Goal: Task Accomplishment & Management: Manage account settings

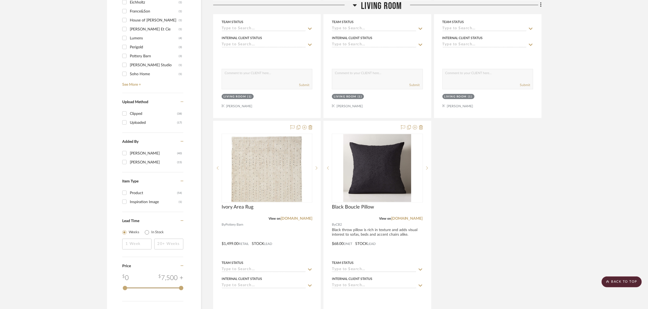
scroll to position [747, 0]
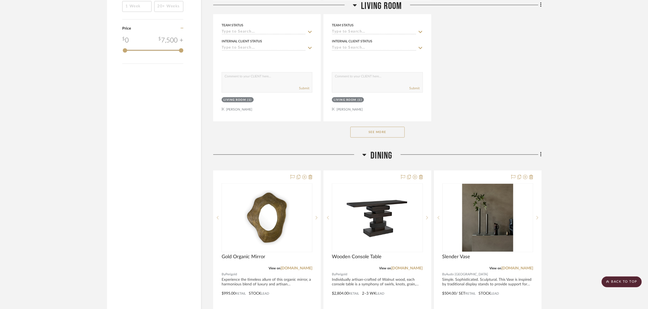
click at [382, 133] on button "See More" at bounding box center [378, 132] width 54 height 11
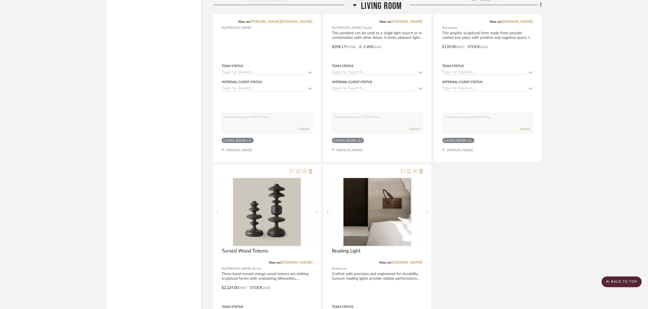
scroll to position [951, 0]
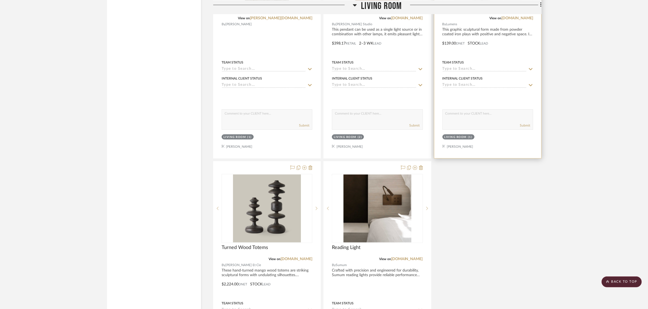
click at [448, 136] on div "Living Room" at bounding box center [456, 137] width 23 height 4
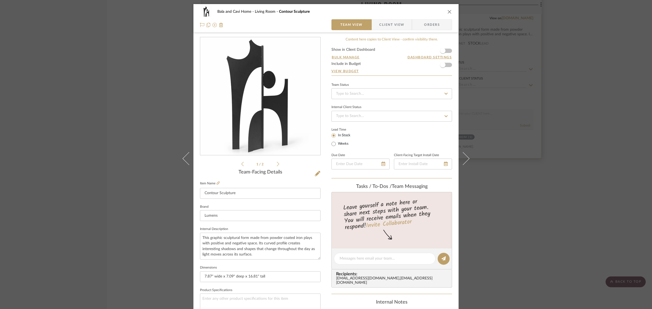
scroll to position [196, 0]
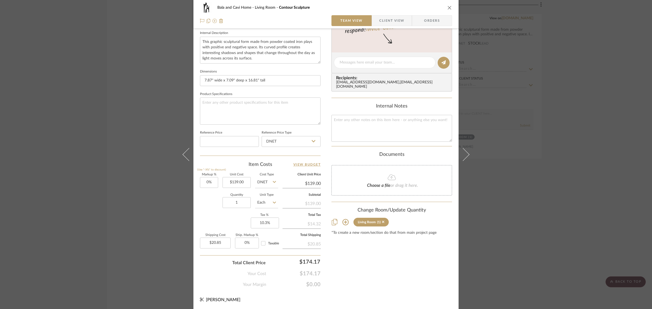
click at [344, 219] on icon at bounding box center [345, 222] width 6 height 6
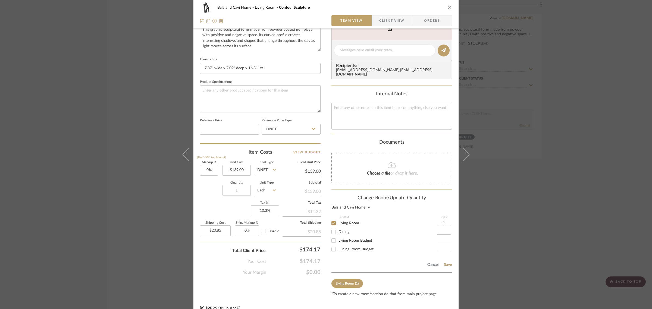
scroll to position [214, 0]
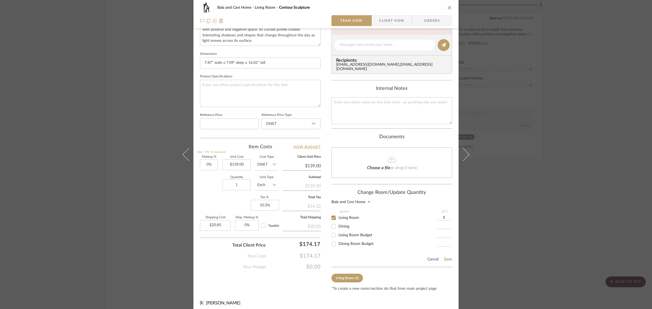
click at [333, 214] on input "Living Room" at bounding box center [333, 218] width 9 height 9
checkbox input "false"
click at [446, 257] on button "Save" at bounding box center [448, 259] width 8 height 4
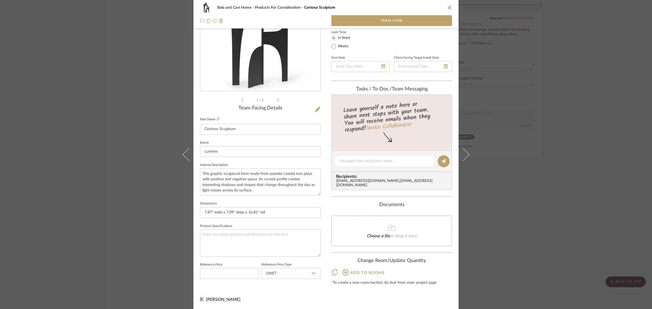
click at [583, 219] on div "Bala and Cavi Home Products For Consideration Contour Sculpture Team View 1 / 2…" at bounding box center [326, 154] width 652 height 309
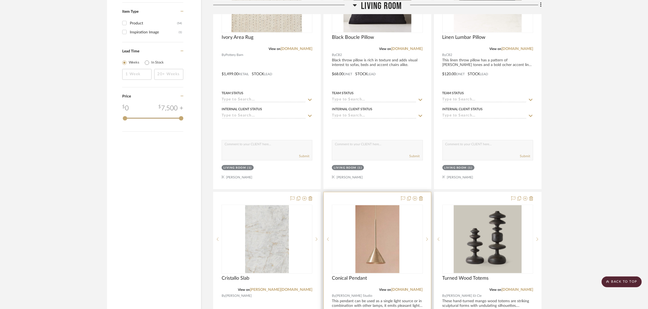
scroll to position [442, 0]
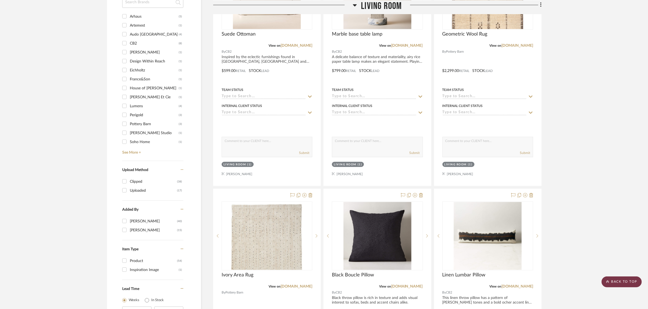
click at [626, 286] on scroll-to-top-button "BACK TO TOP" at bounding box center [622, 282] width 40 height 11
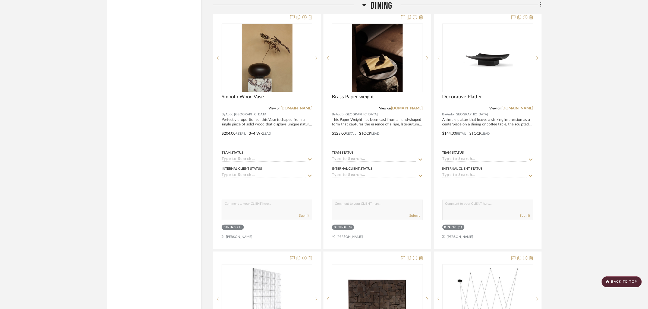
scroll to position [1596, 0]
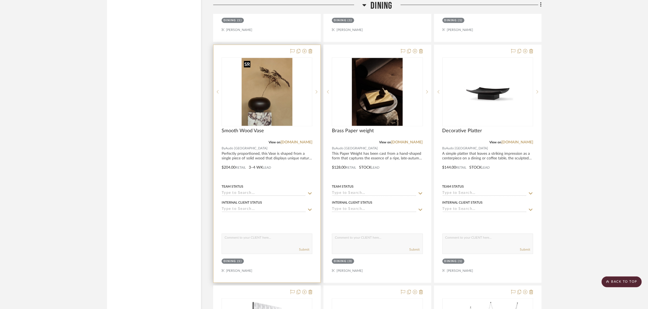
click at [0, 0] on img at bounding box center [0, 0] width 0 height 0
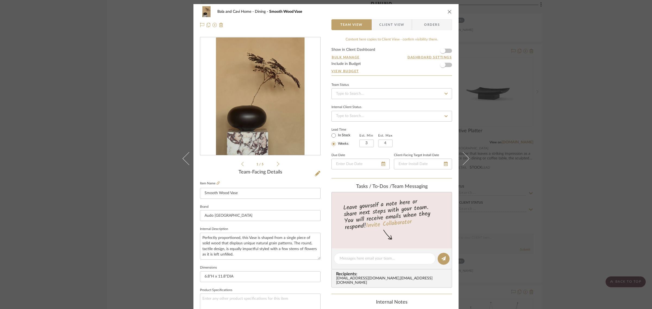
click at [448, 10] on icon "close" at bounding box center [450, 12] width 4 height 4
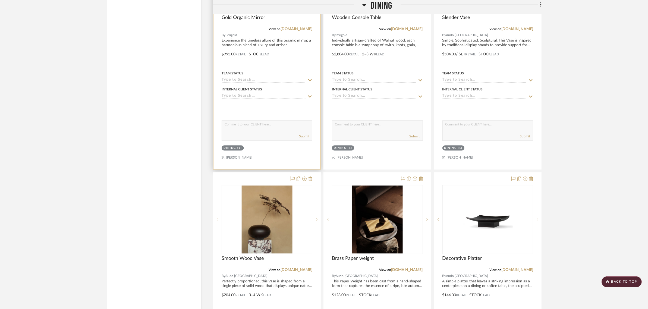
scroll to position [1562, 0]
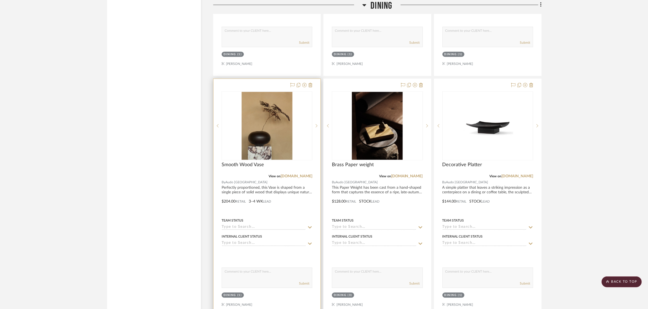
click at [230, 295] on div "Dining" at bounding box center [230, 295] width 12 height 4
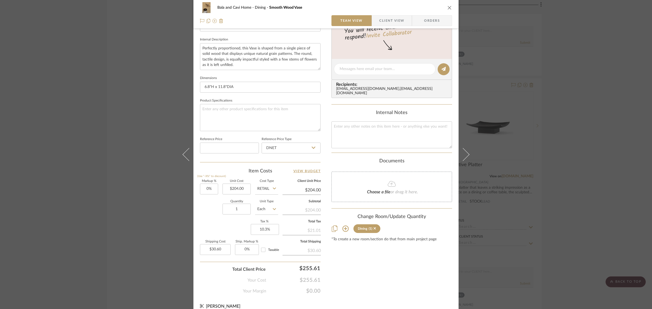
scroll to position [196, 0]
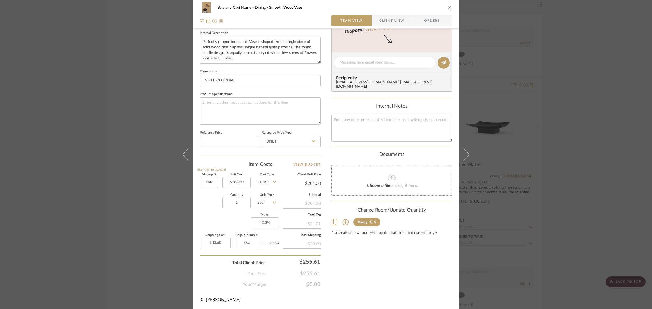
click at [344, 219] on icon at bounding box center [345, 222] width 6 height 6
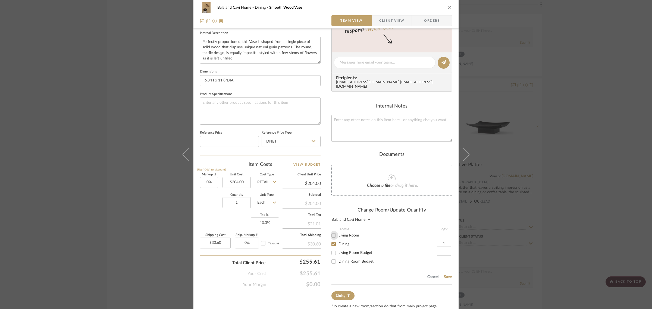
click at [332, 231] on input "Living Room" at bounding box center [333, 235] width 9 height 9
checkbox input "true"
type input "1"
click at [332, 242] on input "Dining" at bounding box center [333, 244] width 9 height 9
checkbox input "false"
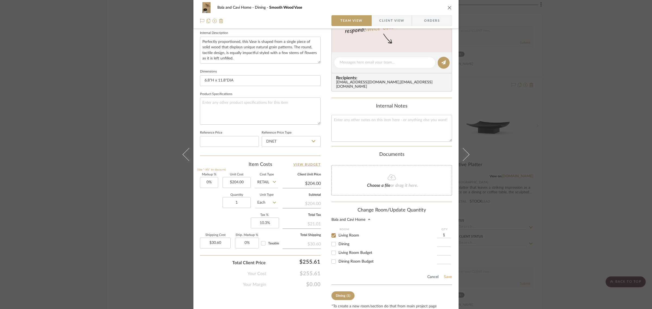
click at [446, 275] on button "Save" at bounding box center [448, 277] width 8 height 4
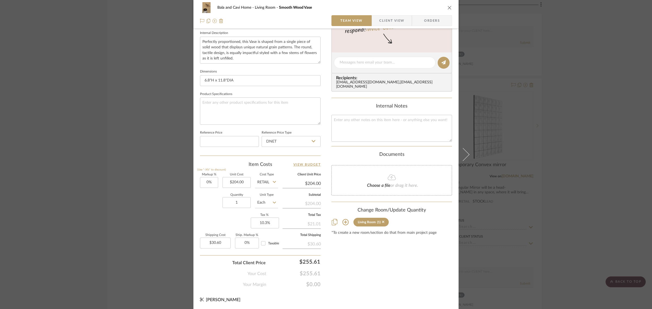
click at [602, 169] on div "Bala and Cavi Home Living Room Smooth Wood Vase Team View Client View Orders 1 …" at bounding box center [326, 154] width 652 height 309
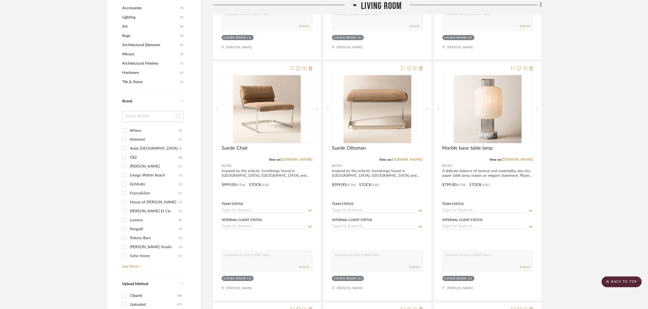
scroll to position [408, 0]
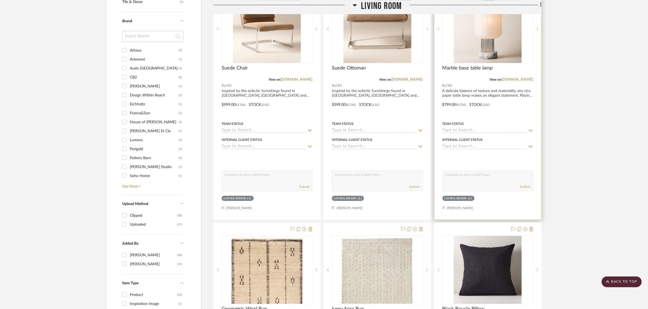
click at [455, 198] on div "Living Room" at bounding box center [456, 199] width 23 height 4
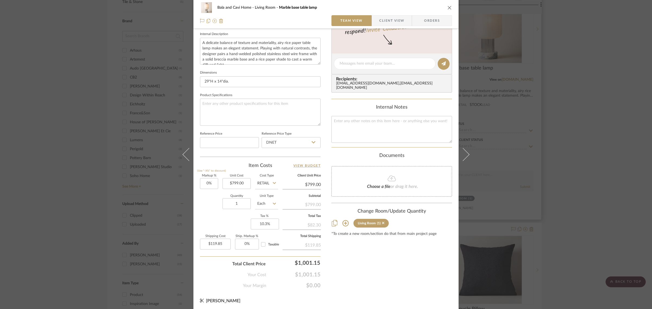
scroll to position [196, 0]
click at [342, 220] on icon at bounding box center [345, 222] width 7 height 7
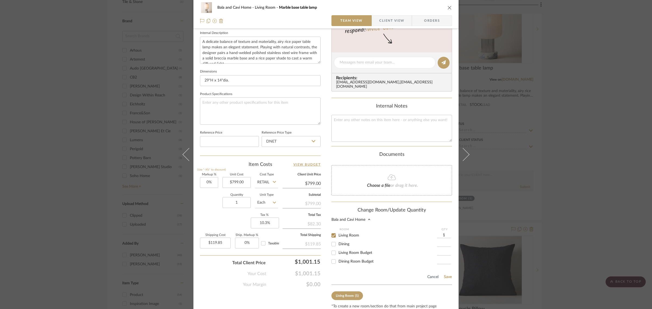
click at [332, 242] on input "Dining" at bounding box center [333, 244] width 9 height 9
checkbox input "true"
type input "1"
click at [329, 230] on div "Bala and Cavi Home Living Room Marble base table lamp Team View Client View Ord…" at bounding box center [325, 69] width 265 height 523
click at [332, 234] on input "Living Room" at bounding box center [333, 235] width 9 height 9
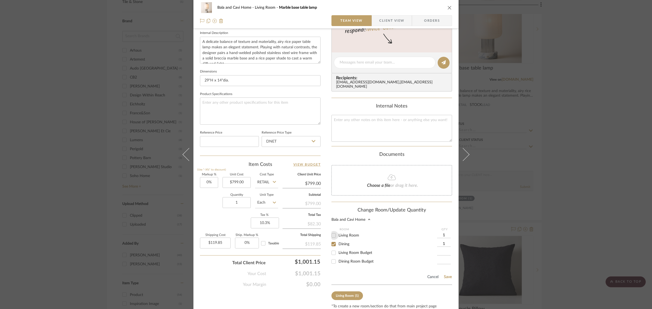
checkbox input "false"
click at [448, 275] on button "Save" at bounding box center [448, 277] width 8 height 4
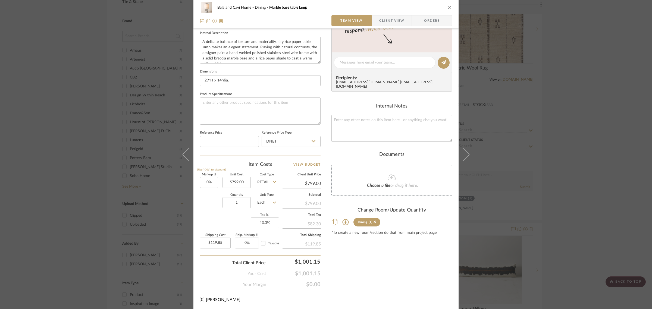
click at [589, 207] on div "Bala and Cavi Home Dining Marble base table lamp Team View Client View Orders 1…" at bounding box center [326, 154] width 652 height 309
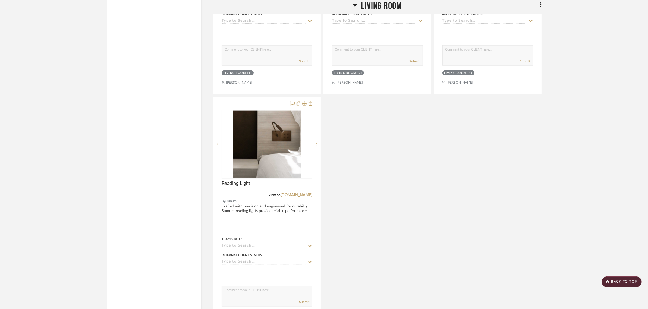
scroll to position [1019, 0]
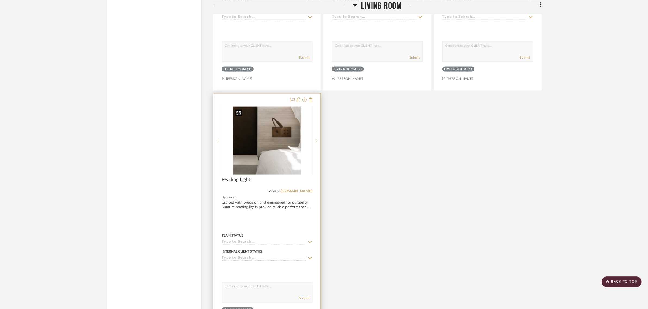
click at [271, 134] on img "0" at bounding box center [267, 141] width 68 height 68
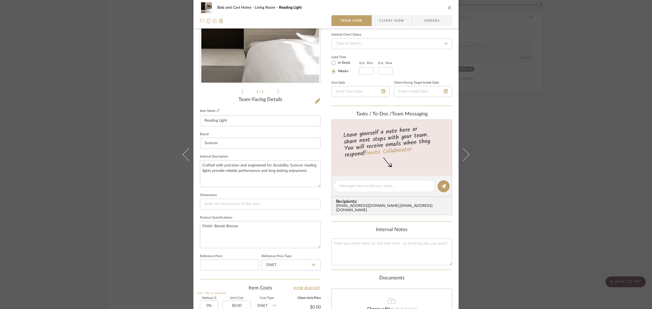
scroll to position [102, 0]
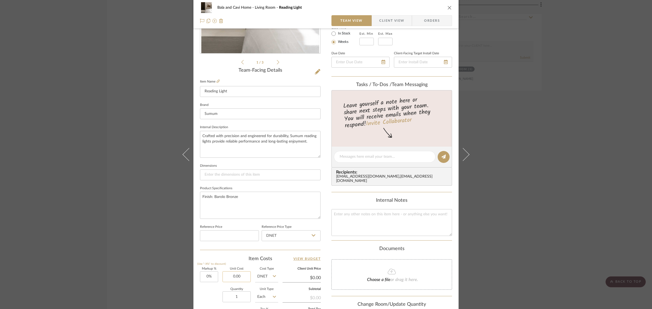
click at [243, 277] on input "0.00" at bounding box center [237, 276] width 28 height 11
type input "$730.00"
click at [206, 254] on div "1 / 3 Team-Facing Details Item Name Reading Light Brand Sumum Internal Descript…" at bounding box center [260, 158] width 121 height 447
type input "$730.00"
type input "$109.50"
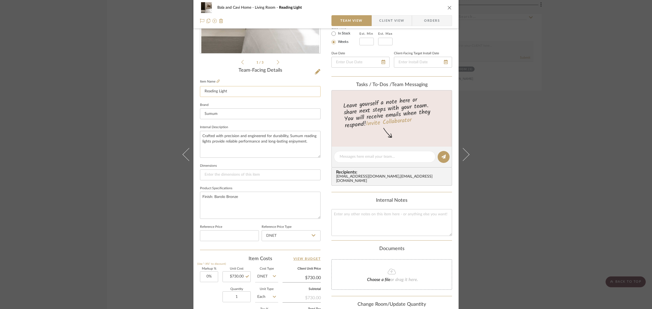
click at [234, 93] on input "Reading Light" at bounding box center [260, 91] width 121 height 11
type input "Reading Light with one switch"
click at [212, 64] on div "1 / 3" at bounding box center [260, 0] width 121 height 130
click at [600, 139] on div "Bala and Cavi Home Living Room Reading Light with one switch Team View Client V…" at bounding box center [326, 154] width 652 height 309
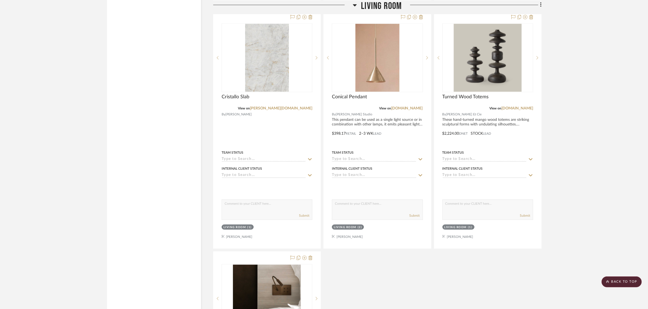
scroll to position [849, 0]
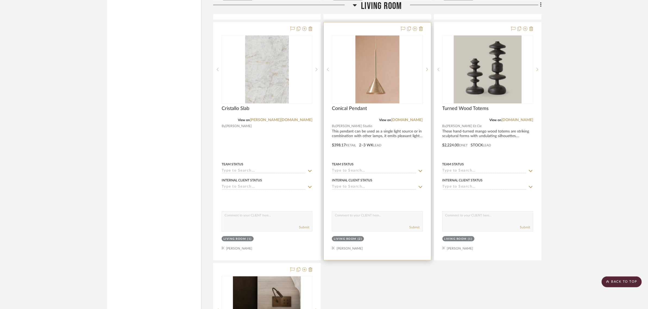
click at [349, 238] on div "Living Room" at bounding box center [345, 239] width 23 height 4
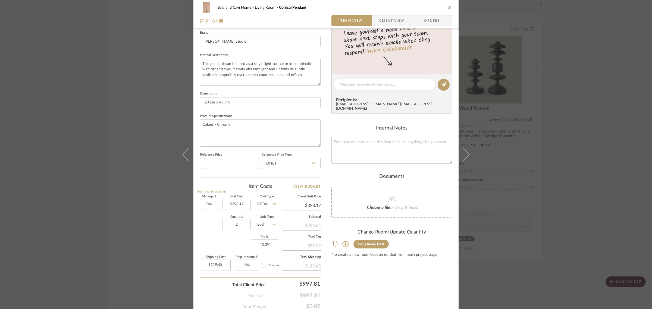
scroll to position [196, 0]
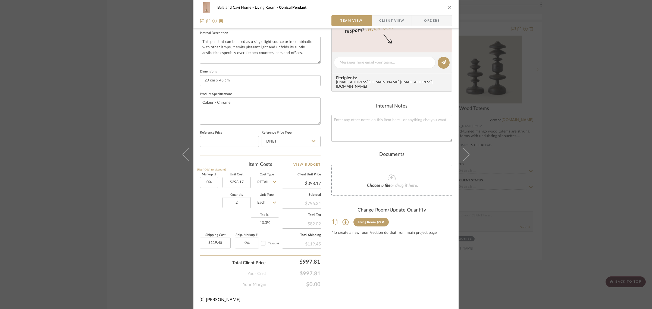
click at [343, 219] on icon at bounding box center [345, 222] width 6 height 6
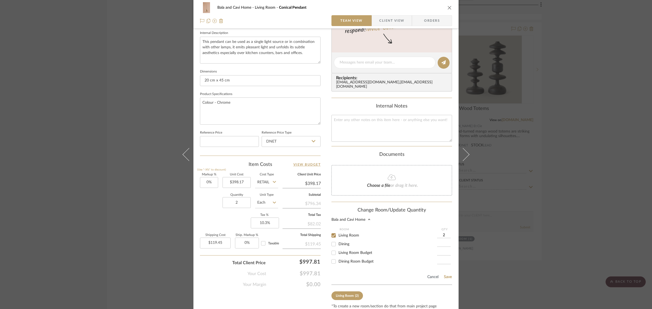
click at [445, 233] on input "2" at bounding box center [444, 235] width 14 height 5
type input "1"
click at [331, 232] on input "Living Room" at bounding box center [333, 235] width 9 height 9
checkbox input "false"
click at [444, 275] on button "Save" at bounding box center [448, 277] width 8 height 4
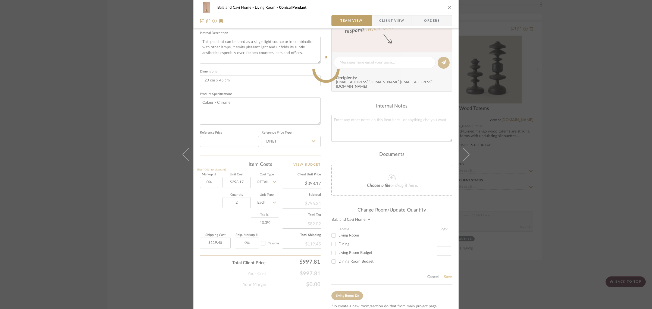
scroll to position [64, 0]
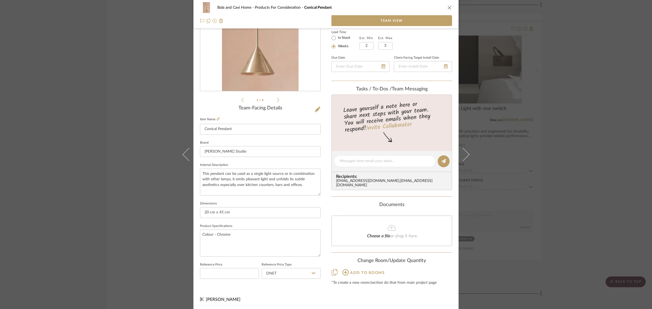
click at [604, 207] on div "Bala and Cavi Home Products For Consideration Conical Pendant Team View 1 / 4 T…" at bounding box center [326, 154] width 652 height 309
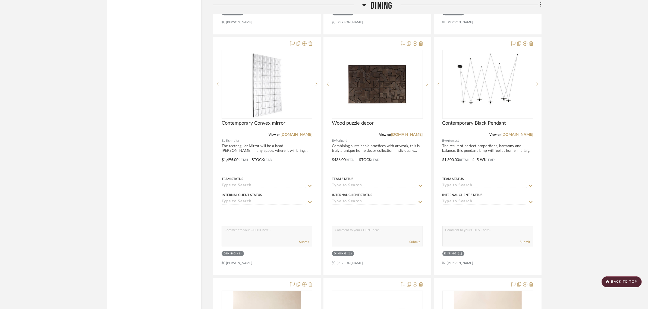
scroll to position [1596, 0]
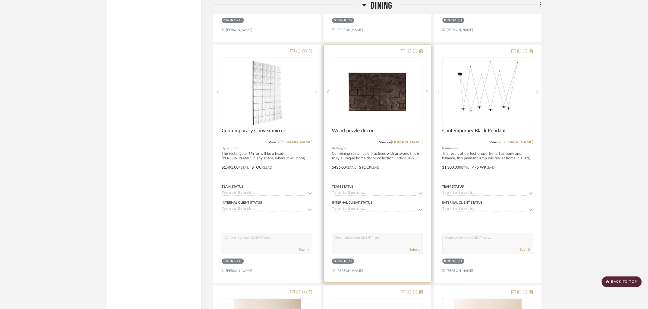
click at [343, 260] on div "Dining" at bounding box center [340, 261] width 12 height 4
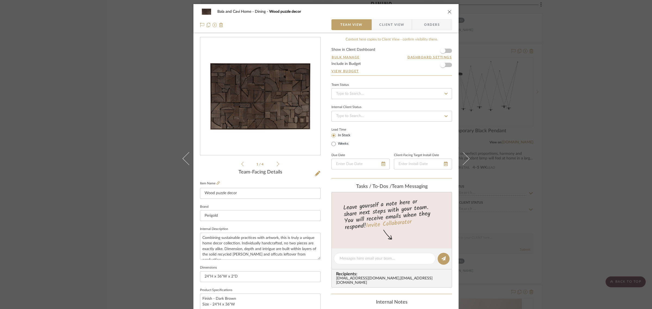
scroll to position [196, 0]
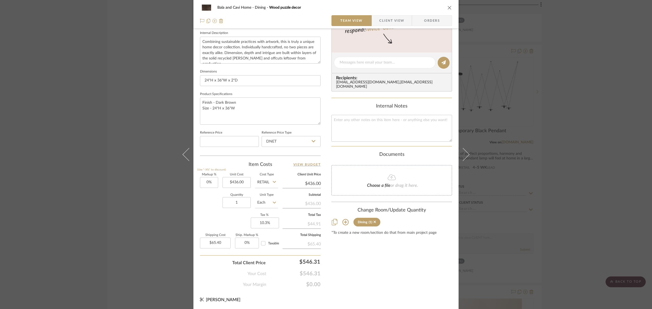
click at [344, 221] on icon at bounding box center [345, 222] width 6 height 6
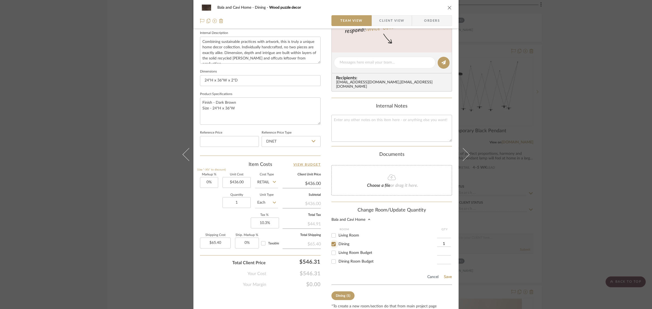
click at [333, 241] on input "Dining" at bounding box center [333, 244] width 9 height 9
checkbox input "false"
click at [445, 275] on button "Save" at bounding box center [448, 277] width 8 height 4
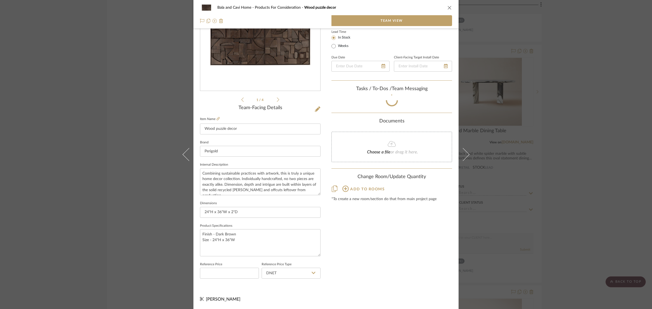
scroll to position [64, 0]
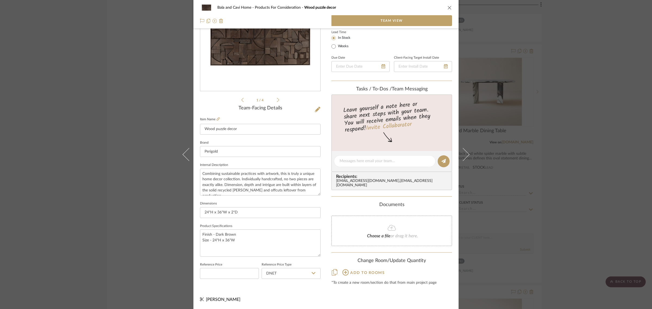
click at [569, 181] on div "Bala and Cavi Home Products For Consideration Wood puzzle decor Team View 1 / 4…" at bounding box center [326, 154] width 652 height 309
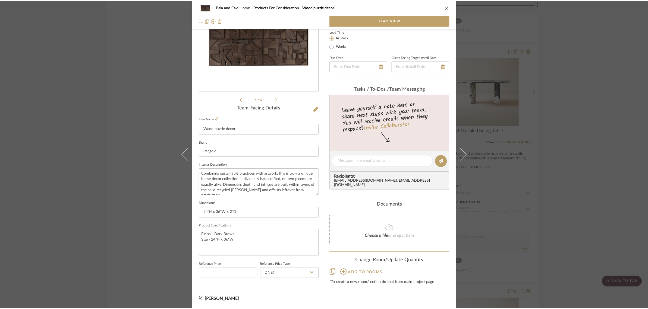
scroll to position [1596, 0]
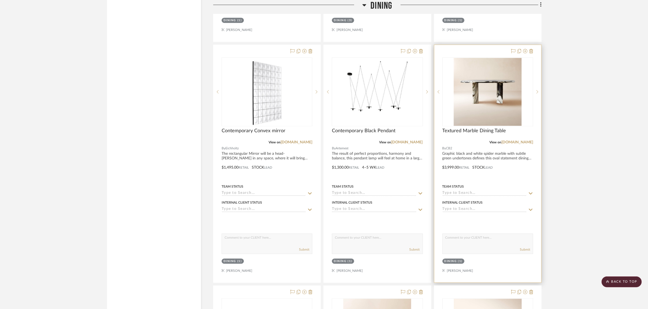
click at [486, 84] on img "0" at bounding box center [488, 92] width 68 height 68
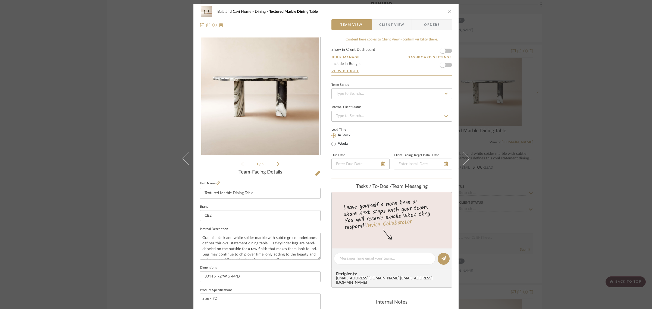
click at [445, 11] on div "Bala and Cavi Home Dining Textured Marble Dining Table" at bounding box center [326, 11] width 252 height 11
click at [449, 9] on div "Bala and Cavi Home Dining Textured Marble Dining Table" at bounding box center [326, 11] width 252 height 11
click at [449, 10] on icon "close" at bounding box center [450, 12] width 4 height 4
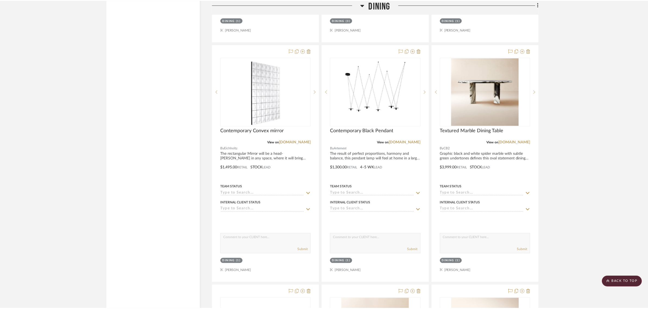
scroll to position [1596, 0]
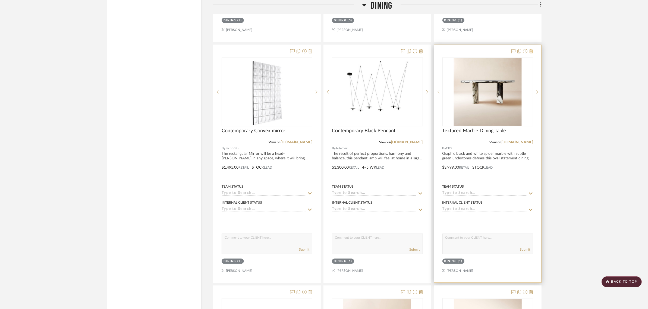
click at [532, 51] on icon at bounding box center [532, 51] width 4 height 4
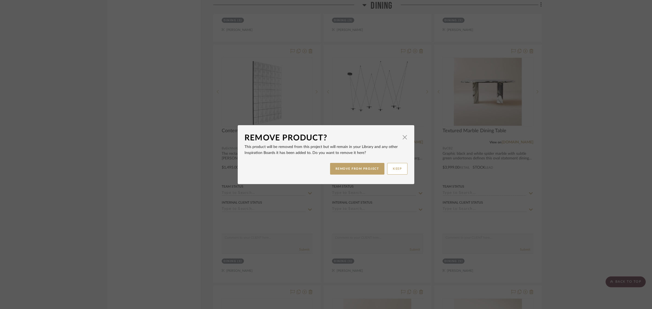
click at [577, 161] on div "Remove Product? × This product will be removed from this project but will remai…" at bounding box center [326, 154] width 652 height 309
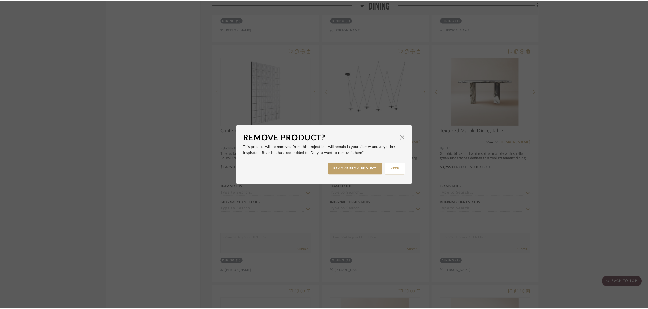
scroll to position [1596, 0]
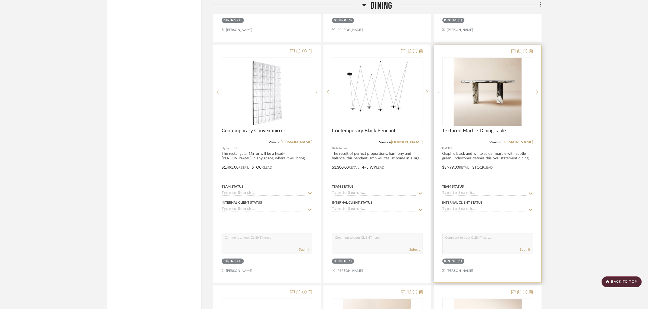
click at [479, 83] on img "0" at bounding box center [488, 92] width 68 height 68
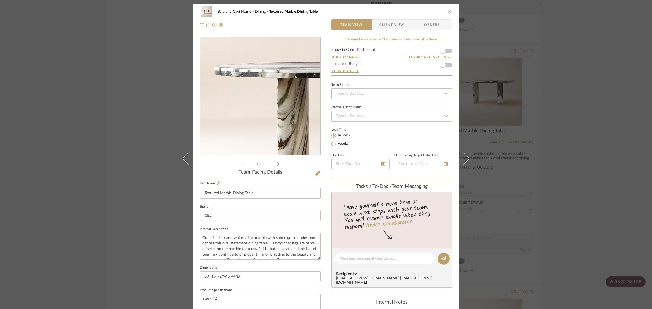
click at [226, 87] on img "0" at bounding box center [260, 96] width 118 height 118
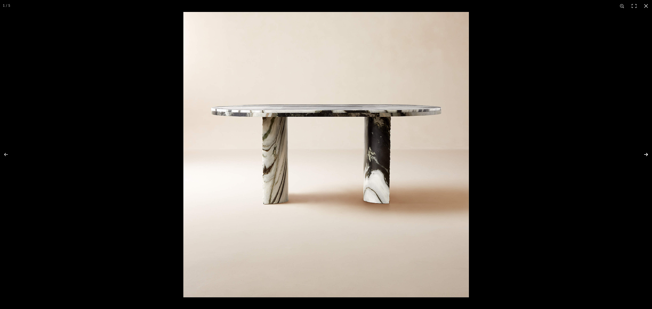
click at [647, 152] on button at bounding box center [642, 154] width 19 height 27
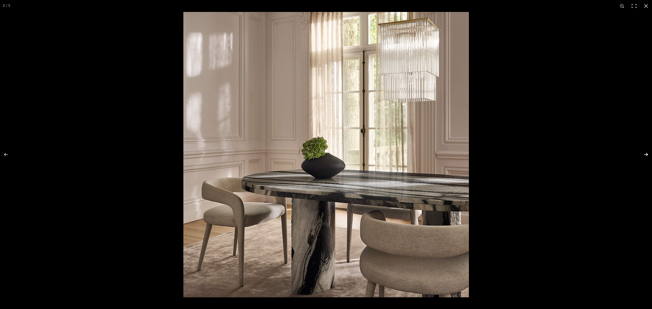
click at [647, 152] on button at bounding box center [642, 154] width 19 height 27
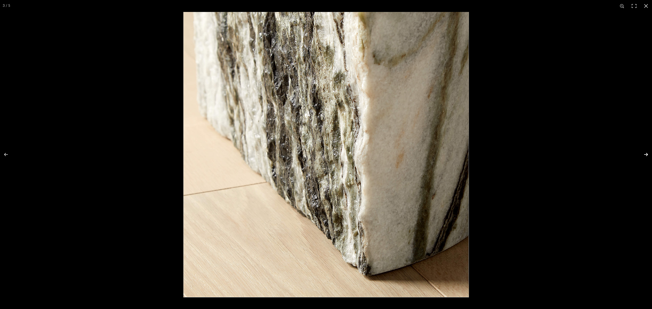
click at [647, 152] on button at bounding box center [642, 154] width 19 height 27
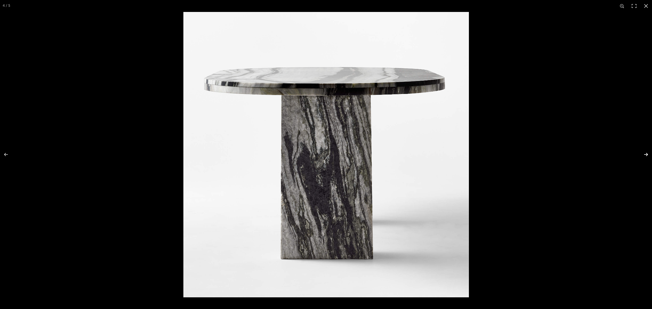
click at [647, 152] on button at bounding box center [642, 154] width 19 height 27
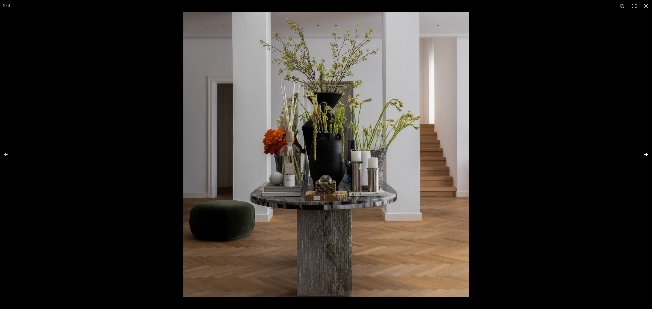
click at [647, 152] on button at bounding box center [642, 154] width 19 height 27
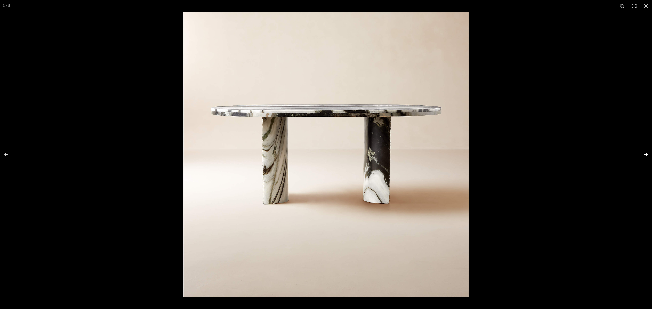
click at [647, 152] on button at bounding box center [642, 154] width 19 height 27
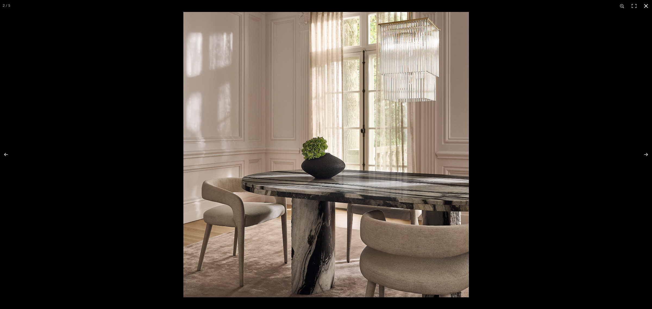
click at [647, 7] on button at bounding box center [646, 6] width 12 height 12
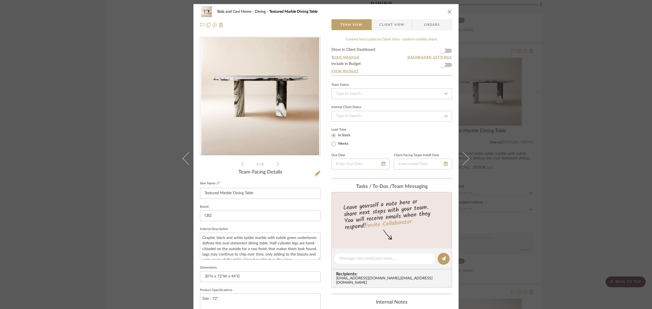
click at [620, 93] on div "Bala and Cavi Home Dining Textured Marble Dining Table Team View Client View Or…" at bounding box center [326, 154] width 652 height 309
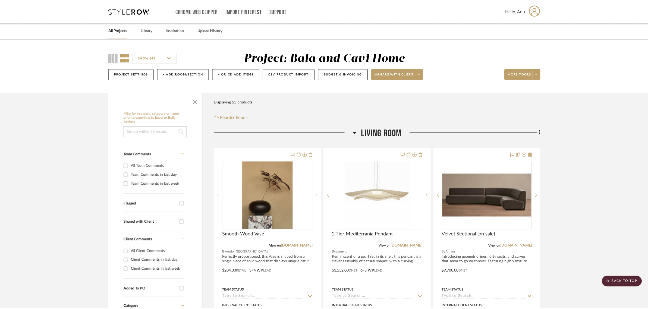
scroll to position [1596, 0]
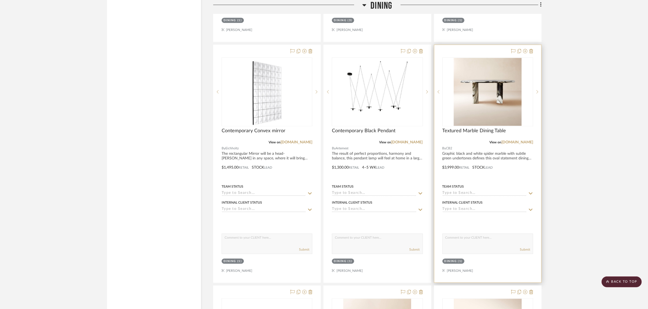
click at [453, 261] on div "Dining" at bounding box center [451, 261] width 12 height 4
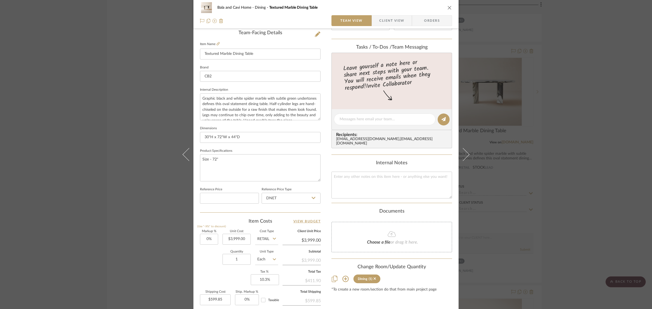
scroll to position [196, 0]
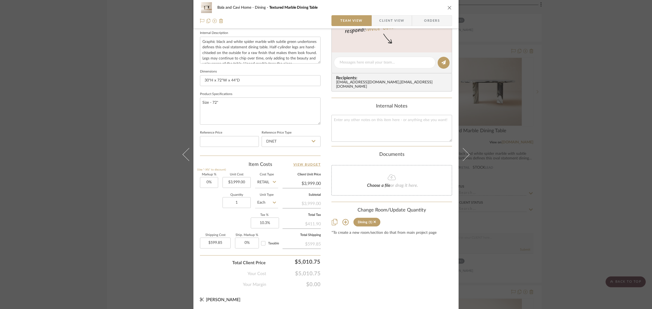
click at [344, 219] on icon at bounding box center [345, 222] width 7 height 7
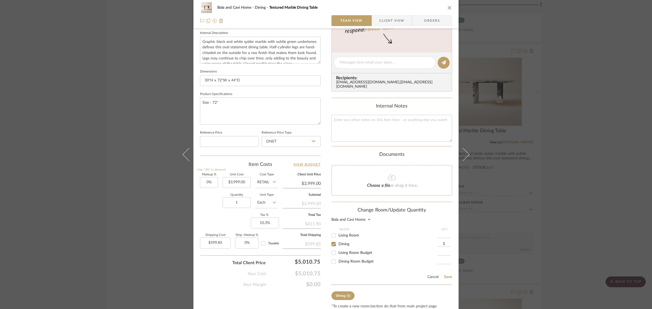
click at [332, 242] on input "Dining" at bounding box center [333, 244] width 9 height 9
checkbox input "false"
click at [445, 275] on button "Save" at bounding box center [448, 277] width 8 height 4
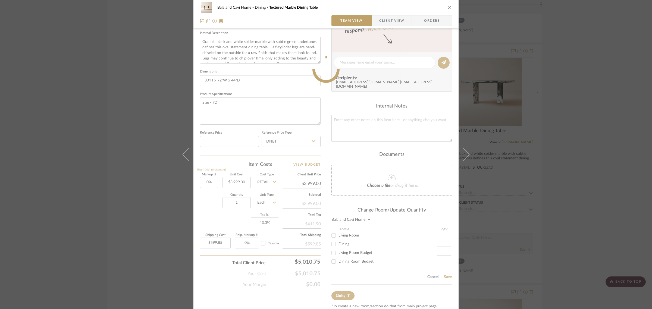
scroll to position [64, 0]
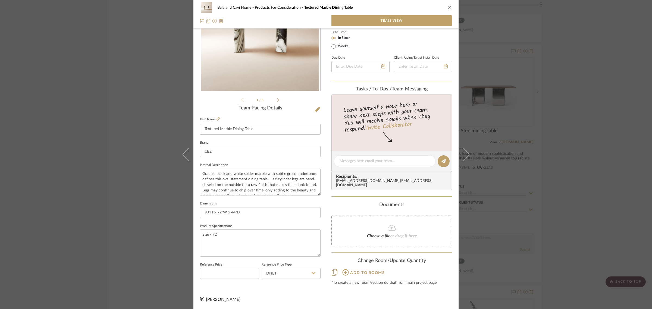
click at [576, 170] on div "Bala and Cavi Home Products For Consideration Textured Marble Dining Table Team…" at bounding box center [326, 154] width 652 height 309
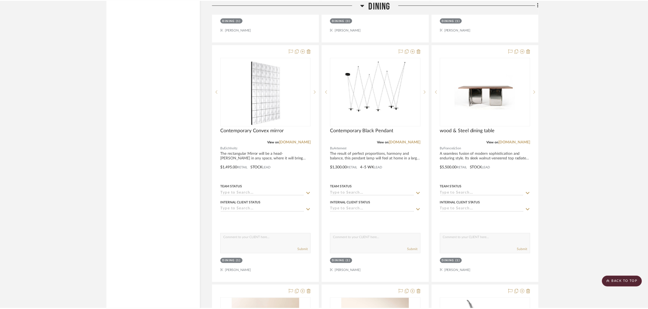
scroll to position [1596, 0]
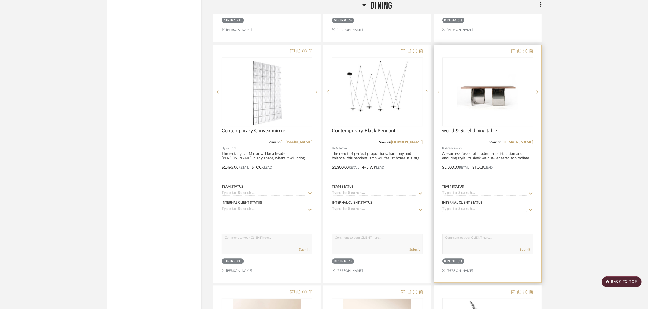
click at [488, 85] on img "0" at bounding box center [488, 92] width 68 height 68
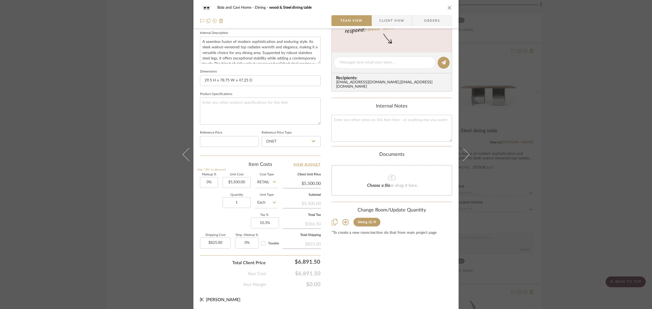
scroll to position [0, 0]
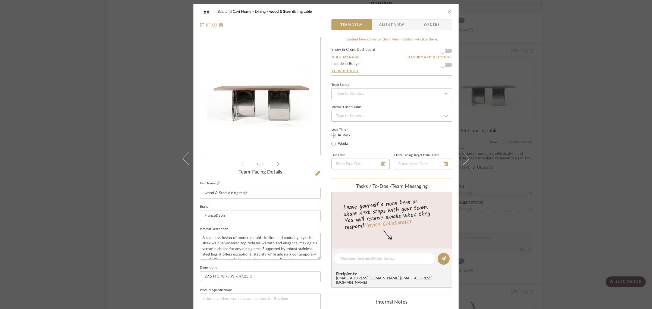
click at [612, 185] on div "Bala and Cavi Home Dining wood & Steel dining table Team View Client View Order…" at bounding box center [326, 154] width 652 height 309
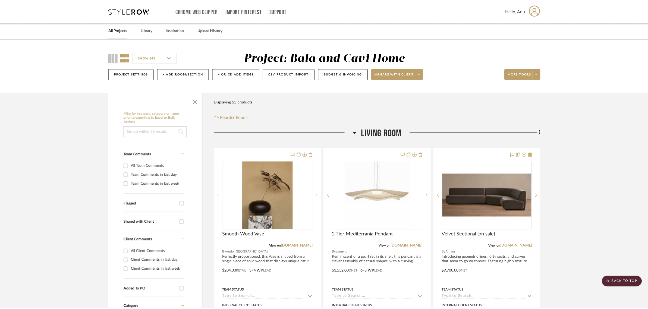
scroll to position [1596, 0]
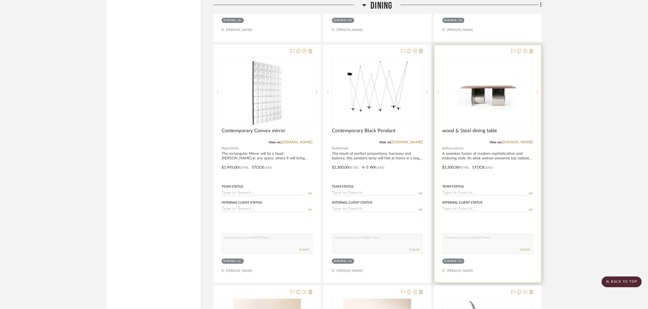
click at [453, 261] on div "Dining" at bounding box center [451, 261] width 12 height 4
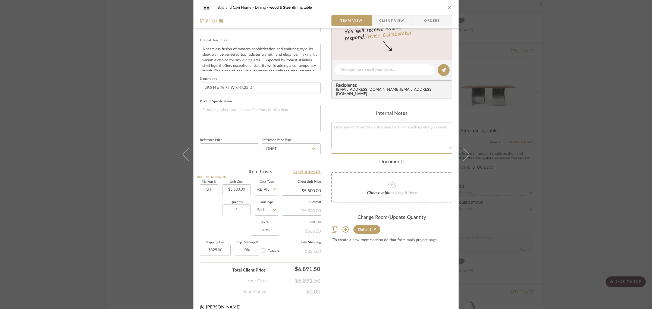
scroll to position [196, 0]
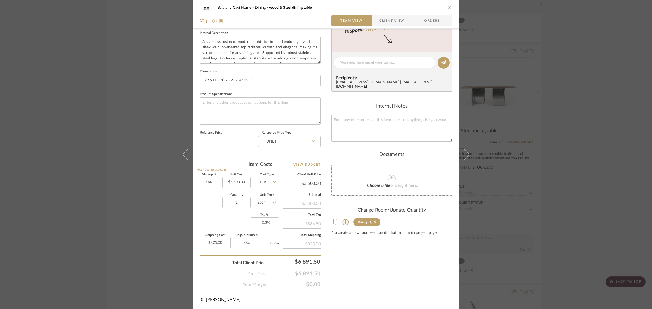
click at [342, 220] on icon at bounding box center [345, 222] width 7 height 7
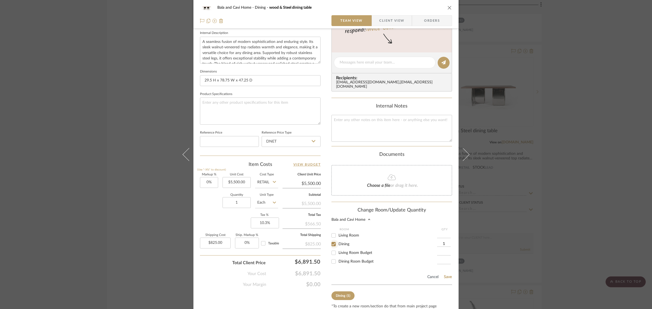
click at [333, 241] on input "Dining" at bounding box center [333, 244] width 9 height 9
checkbox input "false"
click at [444, 275] on button "Save" at bounding box center [448, 277] width 8 height 4
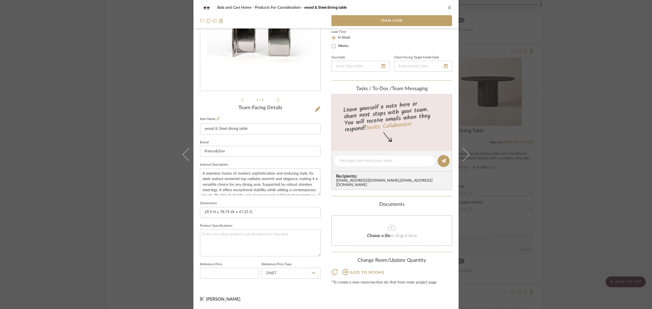
scroll to position [64, 0]
click at [597, 203] on div "Bala and Cavi Home Products For Consideration wood & Steel dining table Team Vi…" at bounding box center [326, 154] width 652 height 309
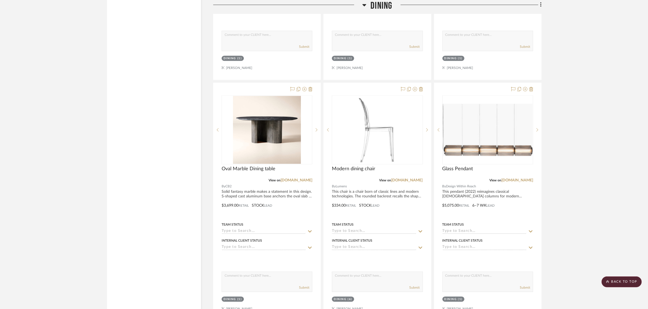
scroll to position [1800, 0]
click at [372, 124] on img "0" at bounding box center [377, 129] width 41 height 68
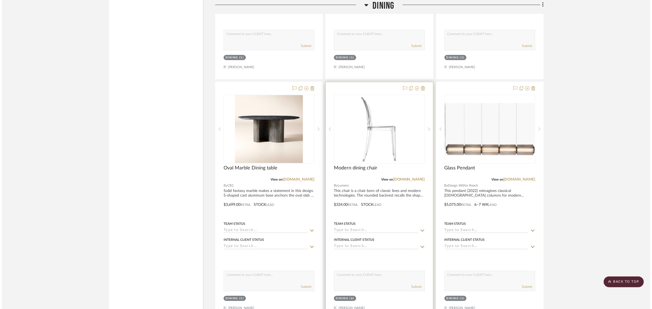
scroll to position [0, 0]
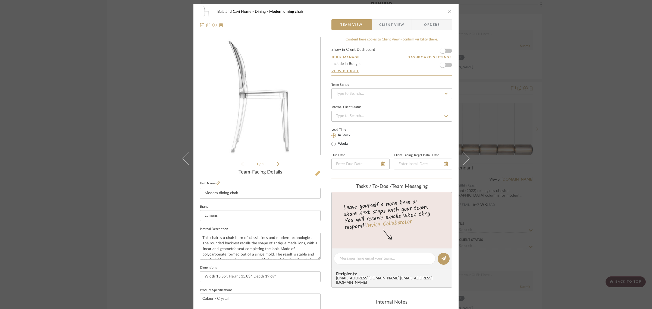
click at [315, 173] on icon at bounding box center [317, 173] width 5 height 5
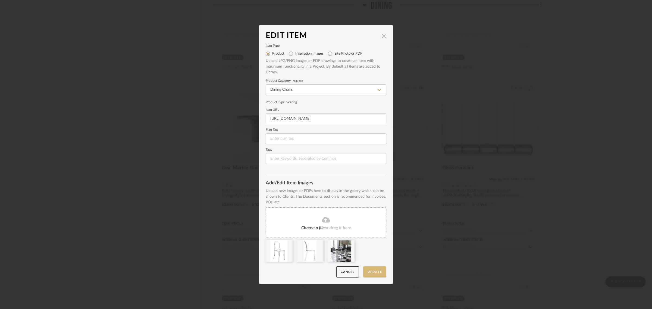
click at [377, 270] on button "Update" at bounding box center [374, 272] width 23 height 11
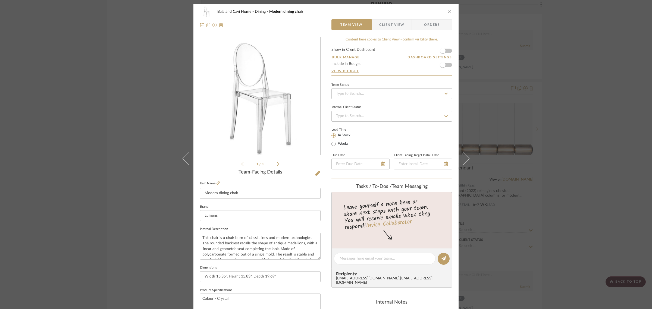
click at [620, 150] on div "Bala and Cavi Home Dining Modern dining chair Team View Client View Orders 1 / …" at bounding box center [326, 154] width 652 height 309
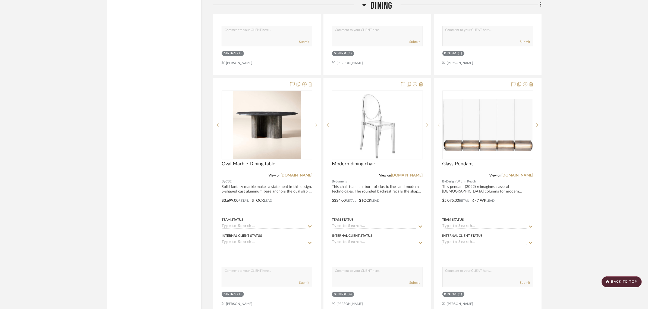
scroll to position [1800, 0]
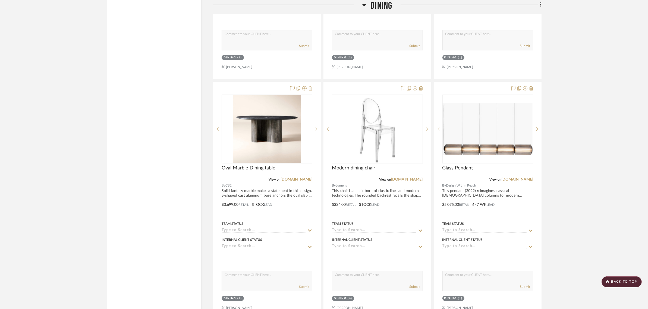
click at [165, 96] on div "Filter by keyword, category or name prior to exporting to Excel or Bulk Actions…" at bounding box center [154, 143] width 94 height 3702
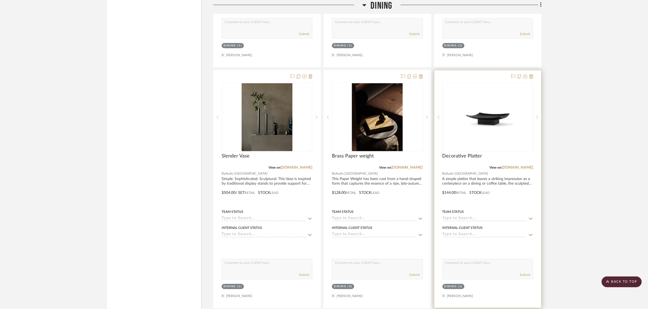
scroll to position [1325, 0]
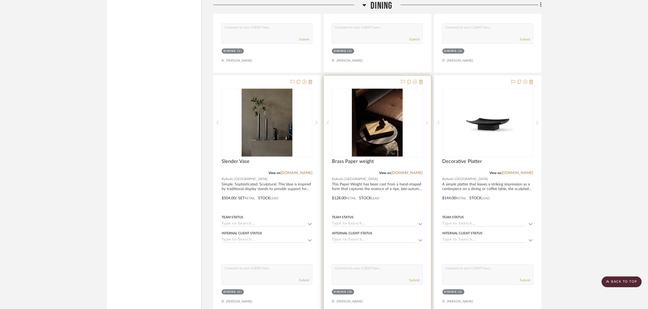
click at [337, 291] on div "Dining" at bounding box center [340, 292] width 12 height 4
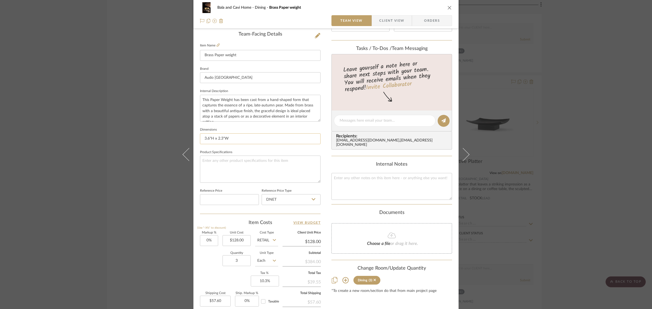
scroll to position [170, 0]
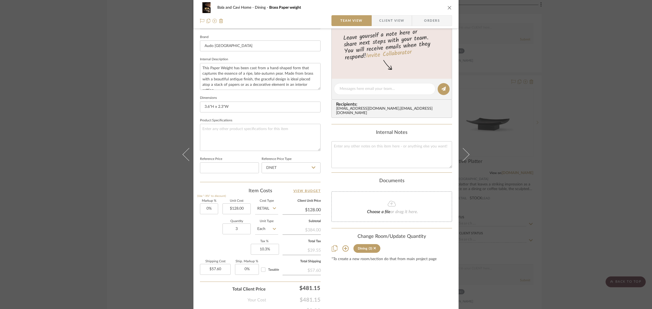
click at [342, 246] on icon at bounding box center [345, 249] width 6 height 6
drag, startPoint x: 331, startPoint y: 258, endPoint x: 331, endPoint y: 268, distance: 9.5
click at [331, 259] on input "Living Room" at bounding box center [333, 262] width 9 height 9
checkbox input "true"
type input "1"
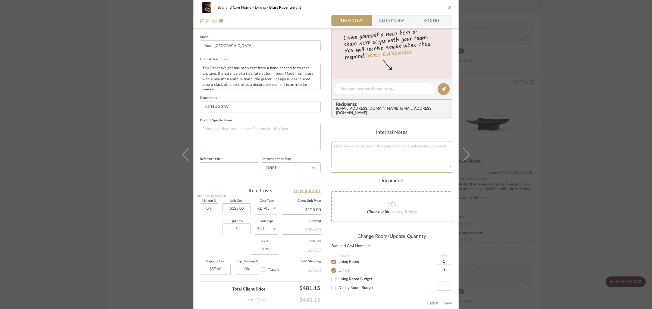
click at [331, 267] on input "Dining" at bounding box center [333, 270] width 9 height 9
checkbox input "false"
click at [448, 301] on button "Save" at bounding box center [448, 303] width 8 height 4
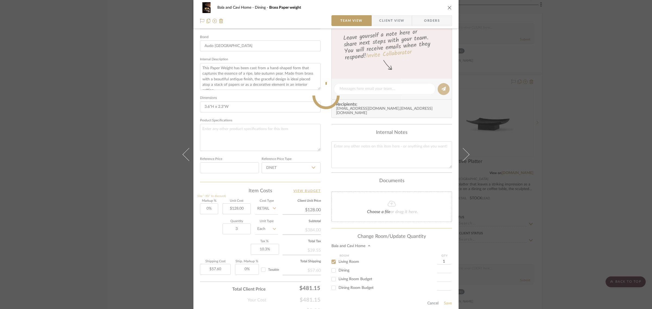
type input "1"
type input "$19.20"
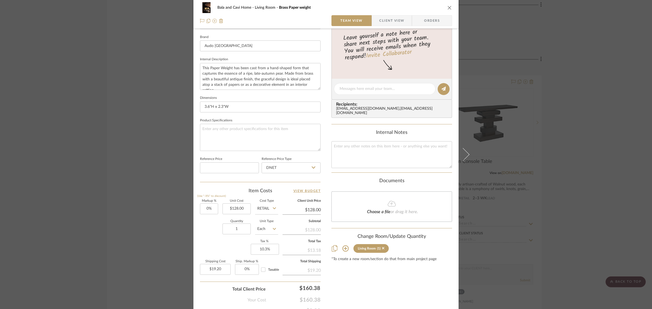
click at [577, 183] on div "Bala and Cavi Home Living Room Brass Paper weight Team View Client View Orders …" at bounding box center [326, 154] width 652 height 309
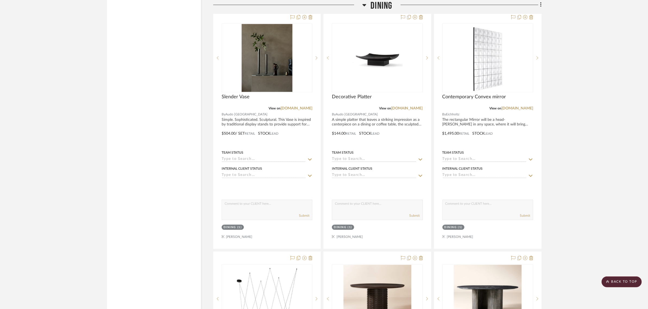
scroll to position [1868, 0]
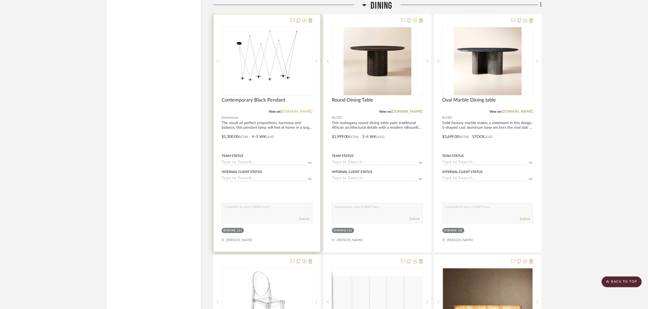
click at [296, 112] on link "[DOMAIN_NAME]" at bounding box center [297, 112] width 32 height 4
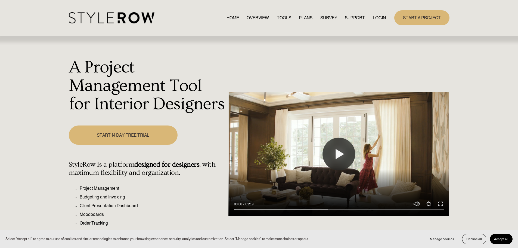
click at [375, 17] on link "LOGIN" at bounding box center [379, 17] width 13 height 7
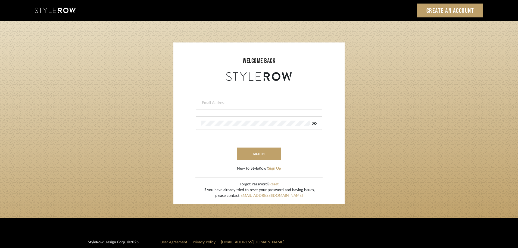
click at [234, 102] on input "email" at bounding box center [258, 102] width 114 height 5
type input "persimmon.design@outlook.com"
click at [251, 152] on button "sign in" at bounding box center [258, 153] width 43 height 13
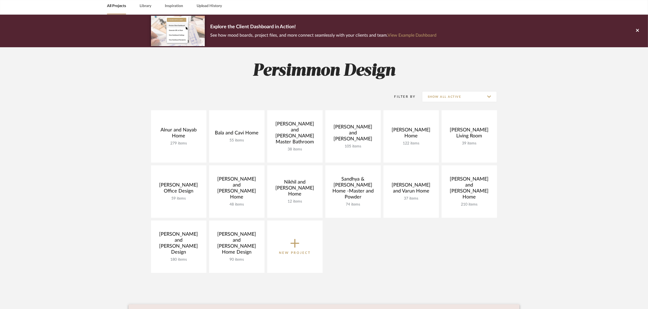
scroll to position [68, 0]
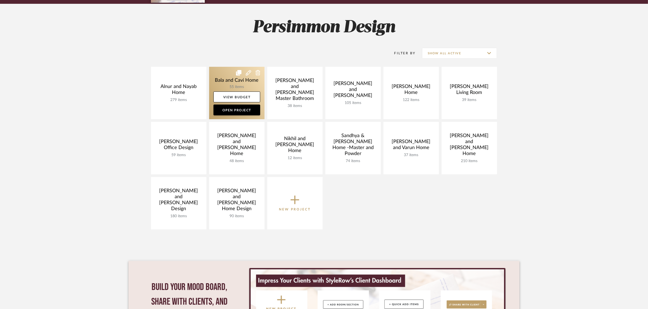
click at [226, 80] on link at bounding box center [236, 93] width 55 height 52
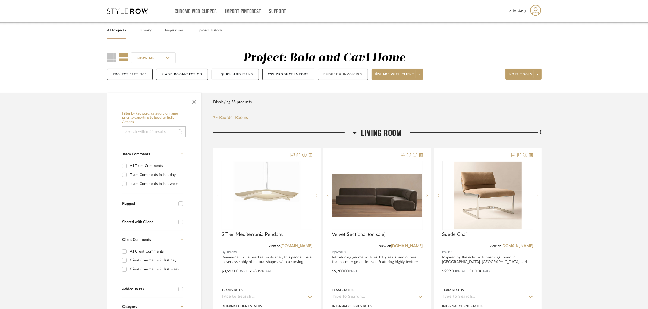
click at [327, 75] on button "Budget & Invoicing" at bounding box center [343, 74] width 50 height 11
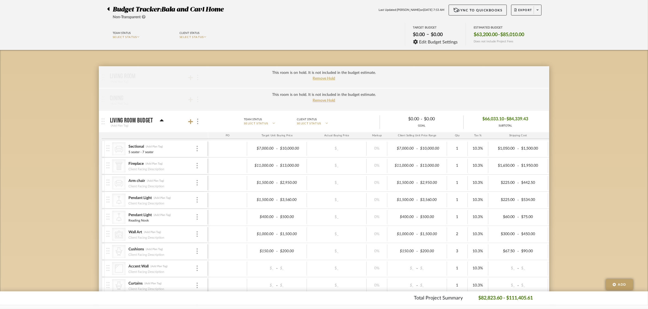
scroll to position [34, 0]
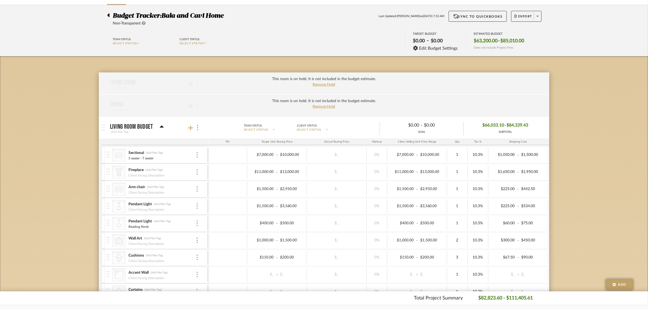
click at [191, 126] on icon at bounding box center [190, 128] width 5 height 5
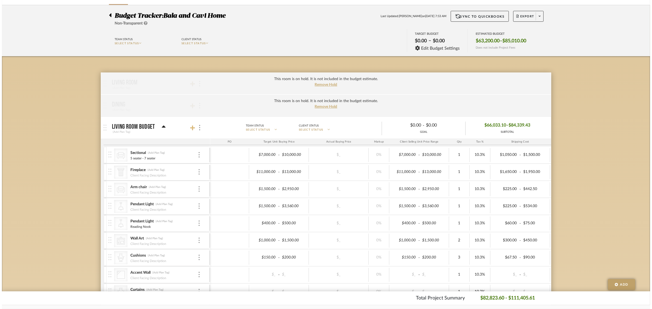
scroll to position [0, 0]
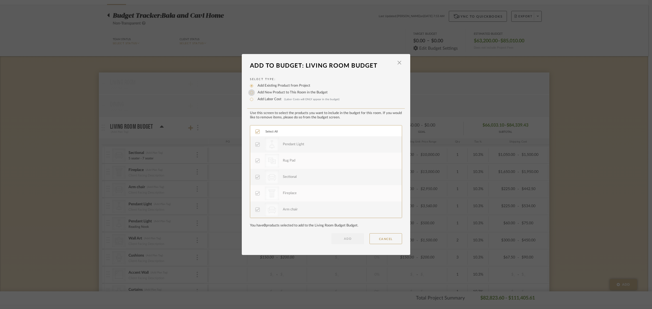
click at [249, 93] on input "Add New Product to This Room in the Budget" at bounding box center [251, 92] width 7 height 7
radio input "true"
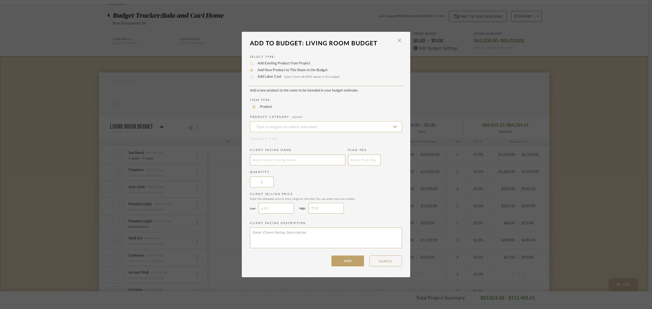
click at [268, 124] on input at bounding box center [326, 126] width 152 height 11
type input "Upholstered Cushion"
click at [259, 159] on input "text" at bounding box center [297, 160] width 95 height 11
click at [306, 129] on input at bounding box center [326, 126] width 152 height 11
type input "U"
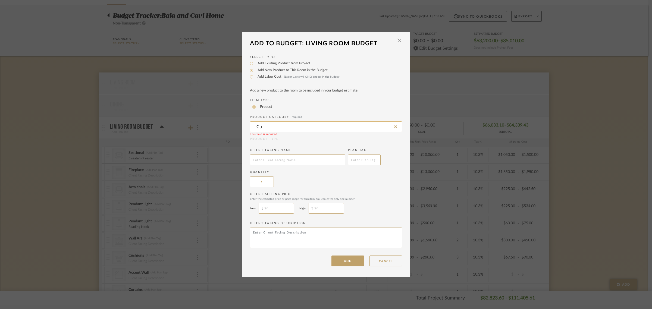
type input "C"
type input "S"
type input "U"
type input "B"
type input "S"
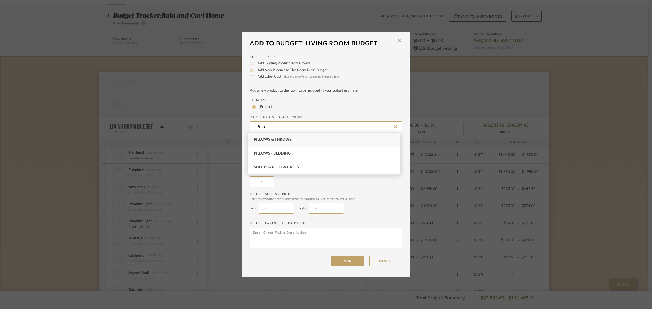
click at [283, 138] on span "Pillows & Throws" at bounding box center [273, 140] width 38 height 4
type input "Pillows & Throws"
click at [267, 158] on input "text" at bounding box center [297, 160] width 95 height 11
type input "Upholstered Seat Cushion"
click at [267, 208] on input "$" at bounding box center [276, 208] width 35 height 11
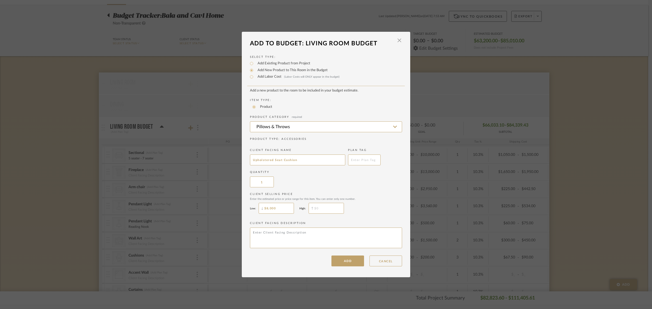
type input "$8,000"
click at [324, 205] on input "$" at bounding box center [326, 208] width 35 height 11
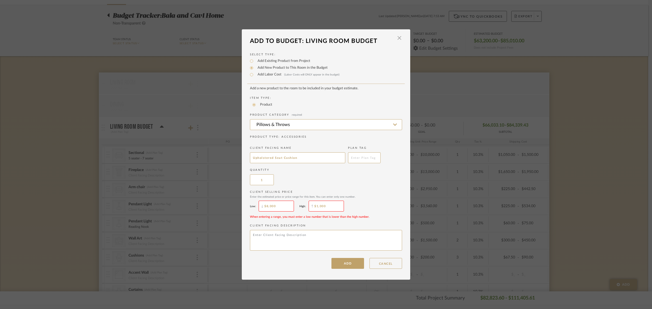
click at [363, 204] on div "Client Selling Price Enter the estimated price or price range for this item. Yo…" at bounding box center [326, 204] width 152 height 29
click at [340, 205] on input "$1,000" at bounding box center [326, 206] width 35 height 11
type input "$10,000"
click at [382, 202] on div "Client Selling Price Enter the estimated price or price range for this item. Yo…" at bounding box center [326, 204] width 152 height 29
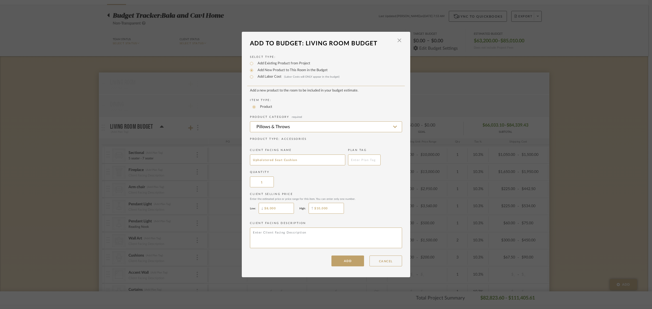
click at [285, 205] on input "$8,000" at bounding box center [276, 208] width 35 height 11
type input "$6,000"
click at [379, 204] on div "Client Selling Price Enter the estimated price or price range for this item. Yo…" at bounding box center [326, 204] width 152 height 24
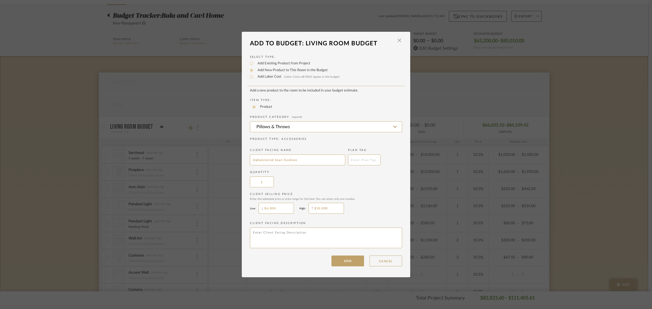
click at [330, 206] on input "$10,000" at bounding box center [326, 208] width 35 height 11
type input "$8,000"
click at [381, 204] on div "Client Selling Price Enter the estimated price or price range for this item. Yo…" at bounding box center [326, 204] width 152 height 24
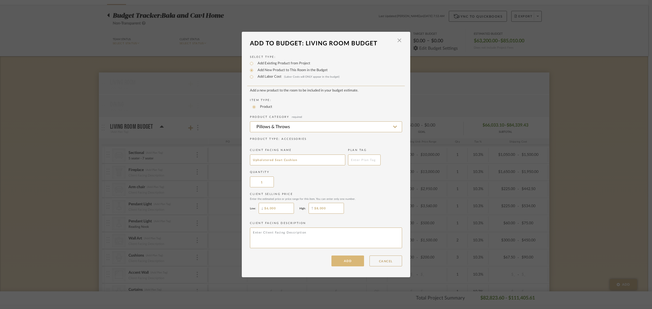
click at [337, 264] on button "ADD" at bounding box center [348, 261] width 33 height 11
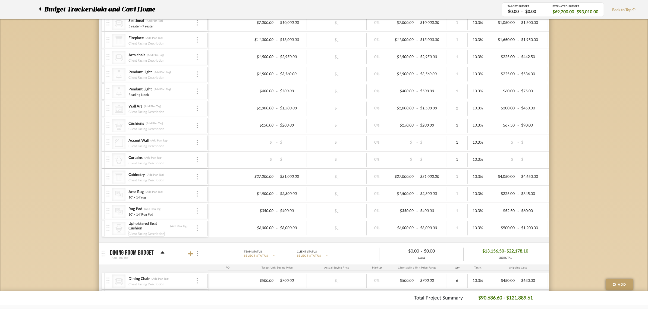
scroll to position [170, 0]
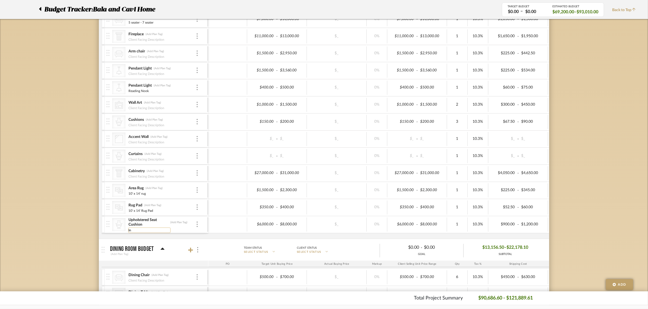
type input "I"
type input "Includes install price"
click at [64, 205] on div "Budget Tracker: Bala and Cavi Home Non-Transparent Last Updated: Anu Kurup on S…" at bounding box center [324, 210] width 648 height 683
click at [147, 120] on input "Cushions" at bounding box center [147, 119] width 39 height 5
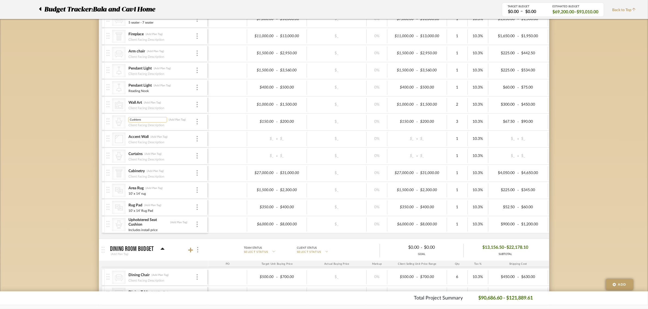
click at [147, 120] on input "Cushions" at bounding box center [147, 119] width 39 height 5
type input "Pillows"
click at [30, 125] on div "Budget Tracker: Bala and Cavi Home Non-Transparent Last Updated: Anu Kurup on S…" at bounding box center [324, 210] width 648 height 683
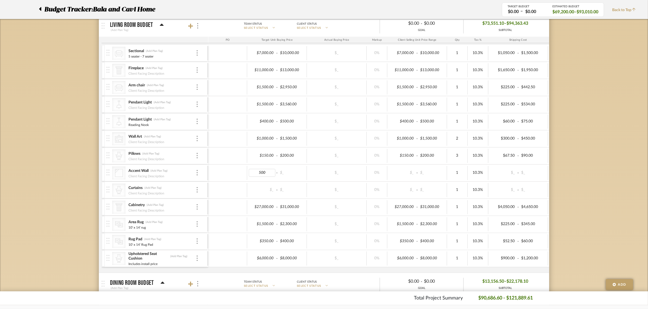
type input "5000"
type input "8000"
click at [59, 167] on div "Budget Tracker: Bala and Cavi Home Non-Transparent Last Updated: Anu Kurup on S…" at bounding box center [324, 244] width 648 height 683
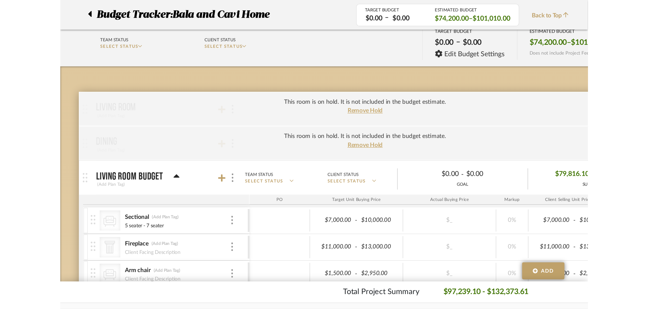
scroll to position [34, 0]
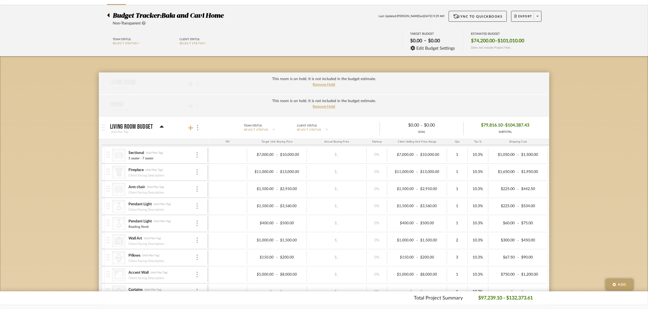
click at [191, 127] on icon at bounding box center [190, 128] width 5 height 5
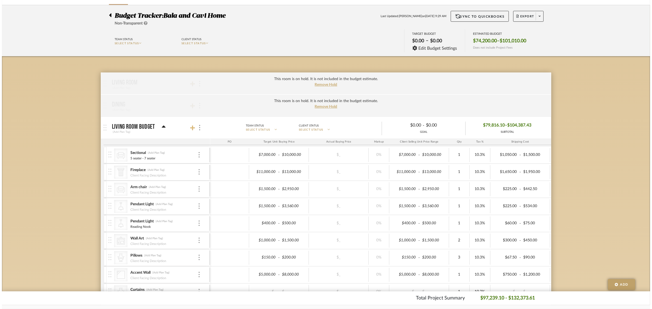
scroll to position [0, 0]
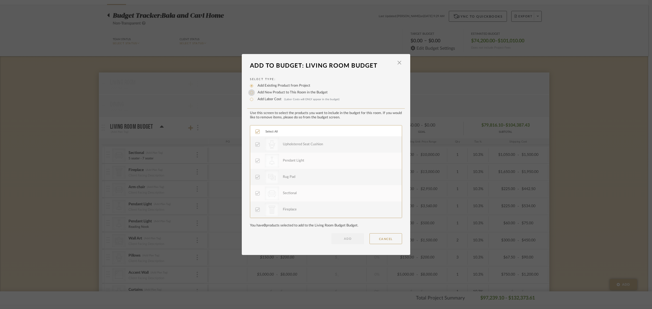
click at [250, 93] on input "Add New Product to This Room in the Budget" at bounding box center [251, 92] width 7 height 7
radio input "true"
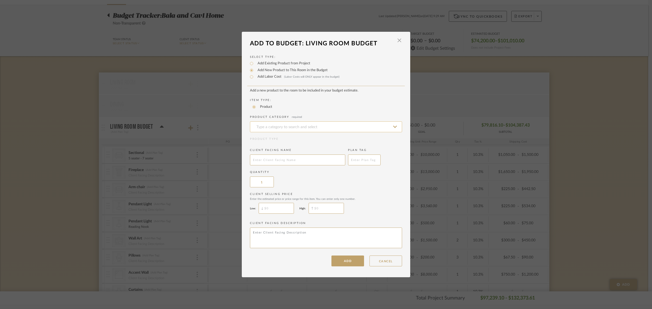
click at [260, 124] on input at bounding box center [326, 126] width 152 height 11
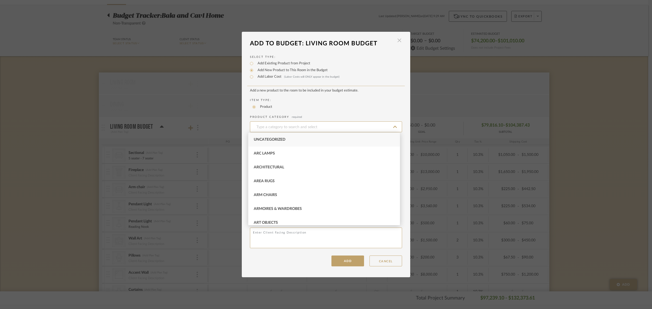
click at [397, 39] on span "button" at bounding box center [399, 40] width 11 height 11
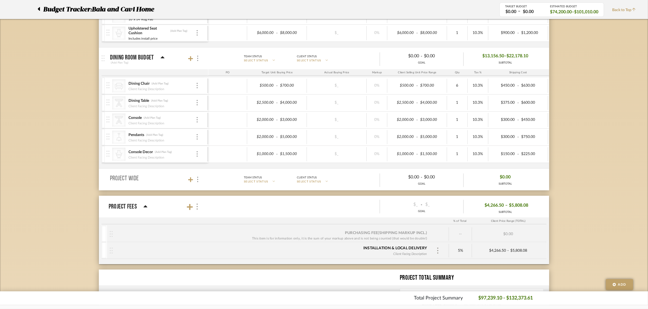
scroll to position [439, 0]
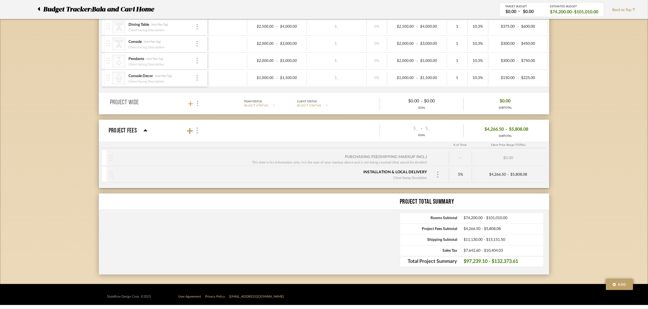
click at [190, 102] on icon at bounding box center [190, 103] width 5 height 5
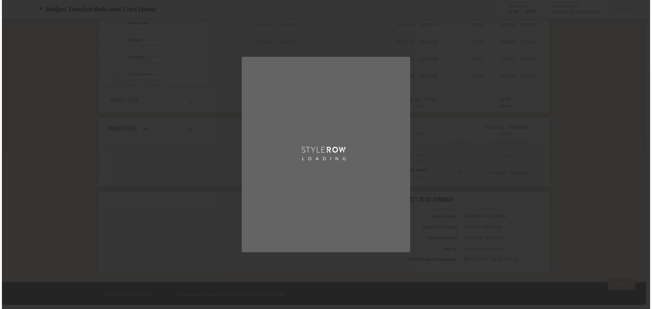
scroll to position [0, 0]
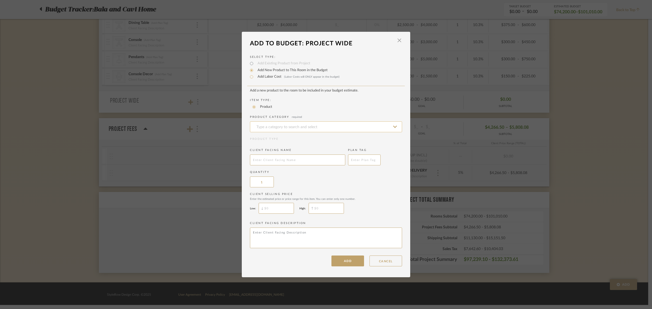
click at [273, 125] on input at bounding box center [326, 126] width 152 height 11
type input "Fireplace"
click at [300, 106] on div "Product" at bounding box center [328, 107] width 152 height 7
click at [248, 77] on input "Add Labor Cost (Labor Costs will ONLY appear in the budget)" at bounding box center [251, 77] width 7 height 7
radio input "true"
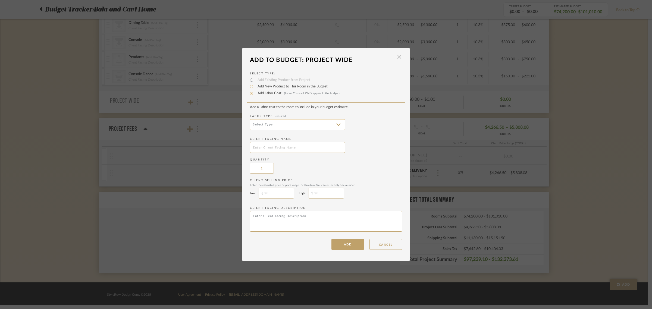
click at [258, 126] on input at bounding box center [297, 124] width 95 height 11
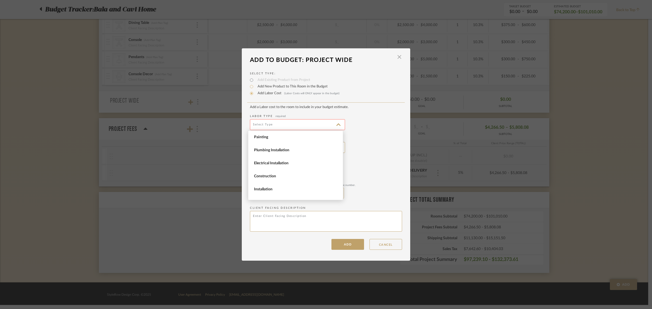
click at [258, 124] on input at bounding box center [297, 124] width 95 height 11
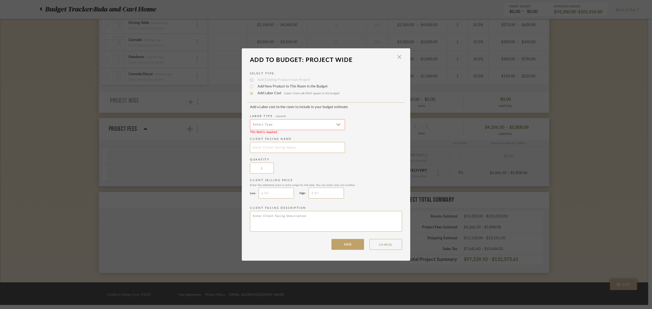
click at [258, 124] on input at bounding box center [297, 124] width 95 height 11
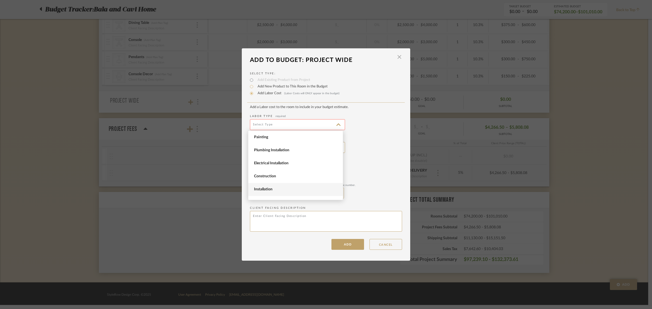
click at [268, 191] on span "Installation" at bounding box center [296, 189] width 85 height 5
type input "Installation"
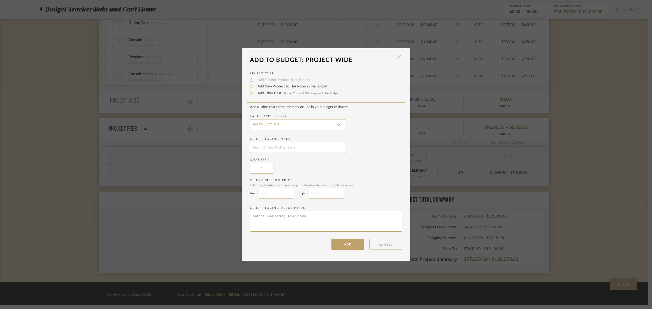
click at [261, 148] on input "text" at bounding box center [297, 147] width 95 height 11
type input "Fireplace Surround and Cabinet Installation"
click at [269, 194] on input "$" at bounding box center [276, 193] width 35 height 11
type input "$30,000"
click at [322, 190] on input "$" at bounding box center [326, 193] width 35 height 11
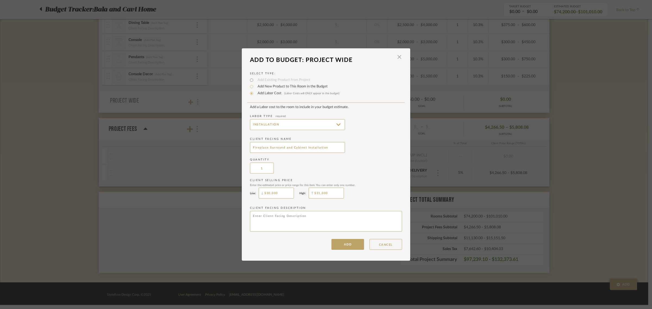
type input "$31,000"
click at [381, 188] on div "Client Selling Price Enter the estimated price or price range for this item. Yo…" at bounding box center [326, 190] width 152 height 23
drag, startPoint x: 291, startPoint y: 143, endPoint x: 298, endPoint y: 119, distance: 25.3
click at [292, 142] on input "Fireplace Surround and Cabinet Installation" at bounding box center [297, 147] width 95 height 11
type input "Fireplace Surround, Cabinet Installation"
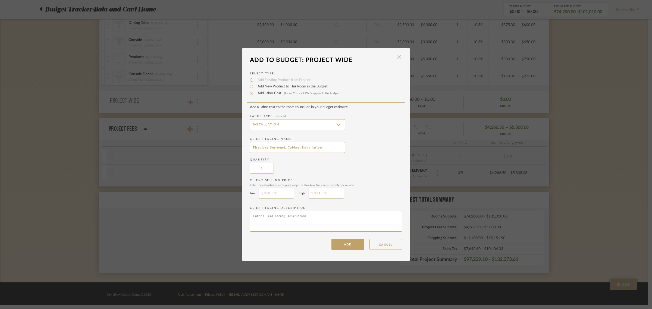
click at [292, 160] on label "Quantity" at bounding box center [326, 160] width 152 height 4
click at [342, 244] on button "ADD" at bounding box center [348, 244] width 33 height 11
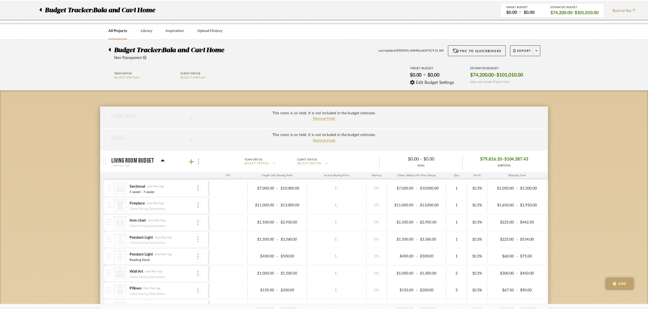
scroll to position [439, 0]
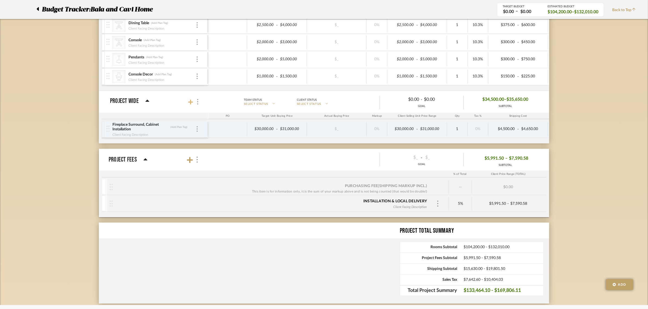
click at [189, 103] on icon at bounding box center [190, 101] width 5 height 5
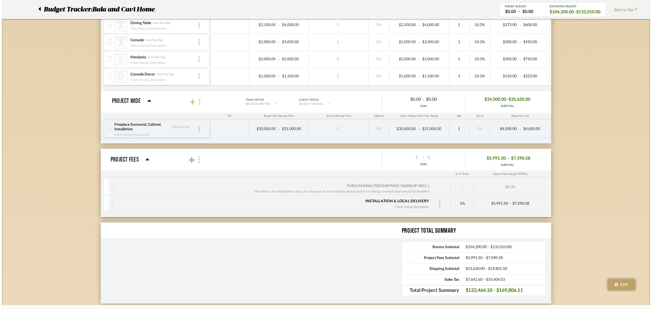
scroll to position [0, 0]
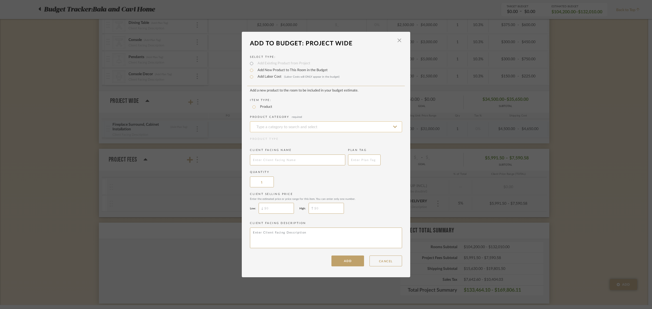
click at [263, 126] on input at bounding box center [326, 126] width 152 height 11
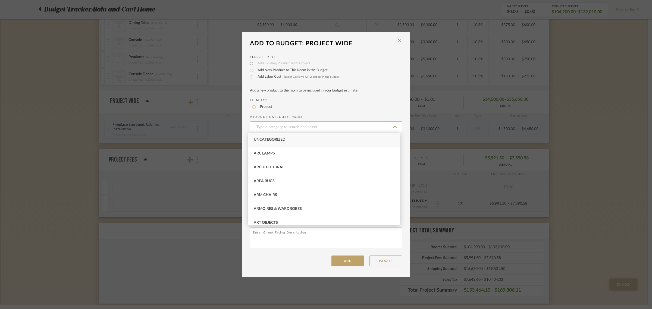
type input "G"
click at [251, 75] on input "Add Labor Cost (Labor Costs will ONLY appear in the budget)" at bounding box center [251, 77] width 7 height 7
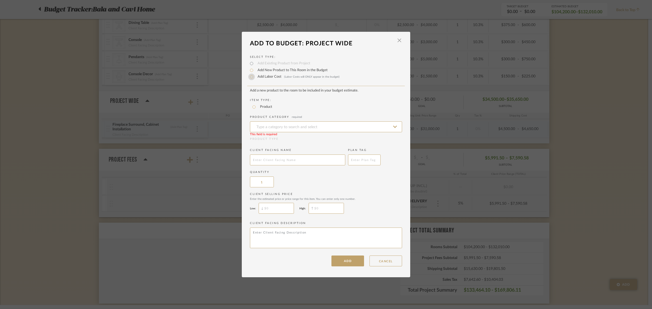
click at [250, 76] on input "Add Labor Cost (Labor Costs will ONLY appear in the budget)" at bounding box center [251, 77] width 7 height 7
radio input "true"
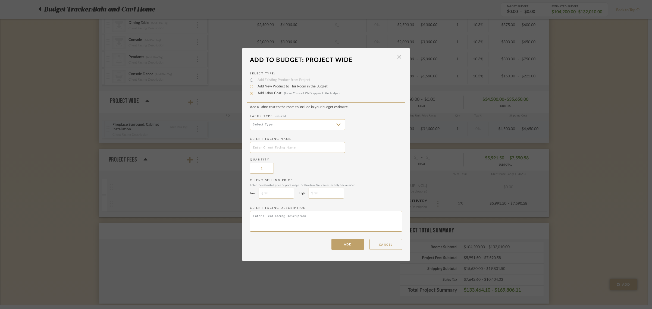
click at [256, 123] on input at bounding box center [297, 124] width 95 height 11
click at [266, 177] on span "Construction" at bounding box center [296, 176] width 85 height 5
type input "Construction"
click at [262, 147] on input "text" at bounding box center [297, 147] width 95 height 11
type input "General Contractor Estimate"
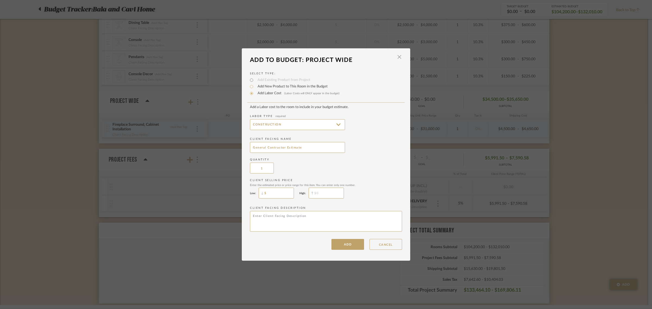
click at [266, 194] on input "$" at bounding box center [276, 193] width 35 height 11
type input "$20,000"
click at [324, 191] on input "$" at bounding box center [326, 193] width 35 height 11
type input "$25,000"
click at [276, 192] on input "$20,000" at bounding box center [276, 193] width 35 height 11
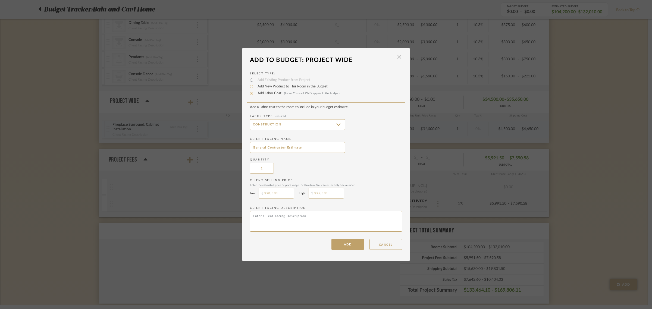
click at [276, 192] on input "$20,000" at bounding box center [276, 193] width 35 height 11
type input "$10,000"
click at [328, 191] on input "$25,000" at bounding box center [326, 193] width 35 height 11
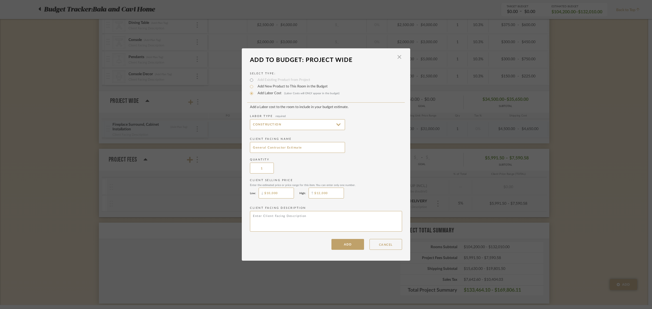
type input "$12,000"
click at [367, 190] on div "Client Selling Price Enter the estimated price or price range for this item. Yo…" at bounding box center [326, 190] width 152 height 23
click at [339, 245] on button "ADD" at bounding box center [348, 244] width 33 height 11
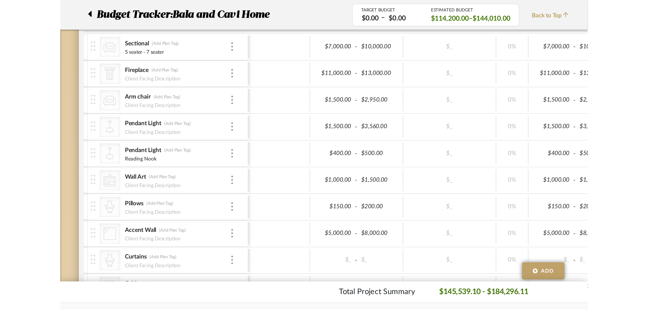
scroll to position [106, 0]
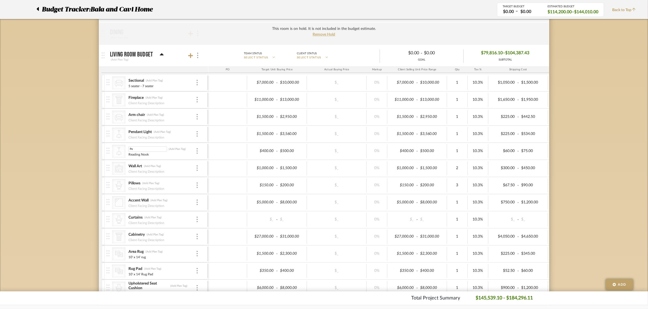
type input "P"
type input "Accent Lighting"
click at [85, 162] on div "Budget Tracker: Bala and Cavi Home Non-Transparent Last Updated: Anu Kurup on S…" at bounding box center [324, 298] width 648 height 730
type input "800"
click at [50, 150] on div "Budget Tracker: Bala and Cavi Home Non-Transparent Last Updated: Anu Kurup on S…" at bounding box center [324, 298] width 648 height 730
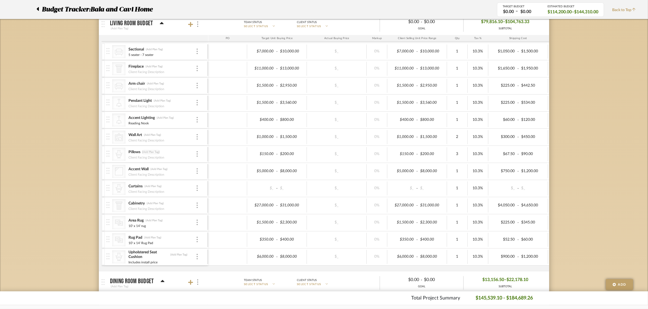
scroll to position [147, 0]
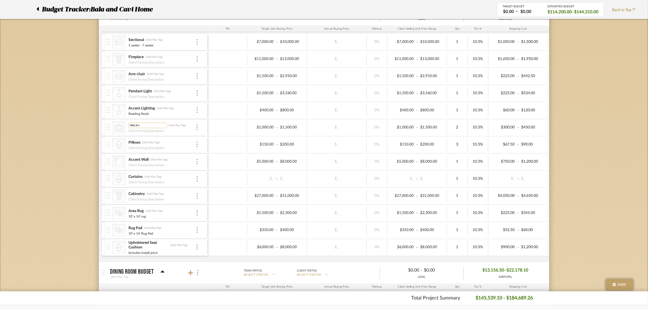
click at [135, 125] on input "Wall Art" at bounding box center [147, 125] width 39 height 5
click at [142, 126] on input "Art" at bounding box center [147, 125] width 39 height 5
type input "Art and Decor"
click at [51, 130] on div "Budget Tracker: Bala and Cavi Home Non-Transparent Last Updated: Anu Kurup on S…" at bounding box center [324, 257] width 648 height 730
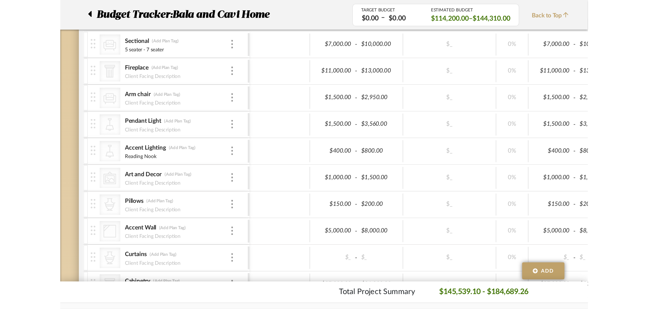
scroll to position [133, 0]
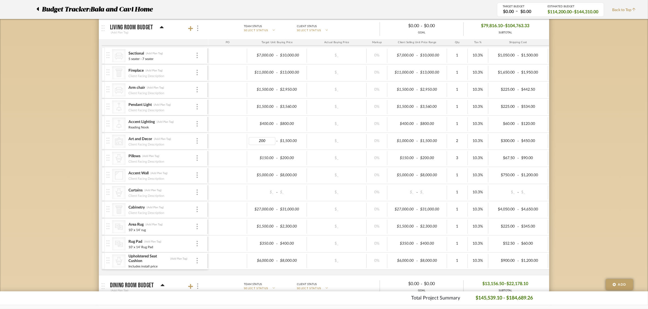
type input "2000"
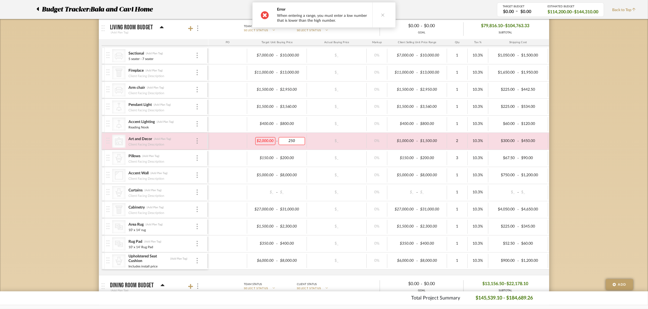
type input "2500"
click at [567, 140] on div "Budget Tracker: Bala and Cavi Home Non-Transparent Last Updated: Anu Kurup on S…" at bounding box center [324, 271] width 648 height 730
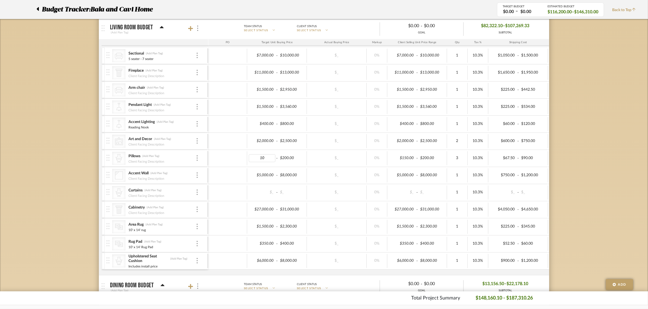
type input "100"
type input "150"
click at [575, 167] on div "Budget Tracker: Bala and Cavi Home Non-Transparent Last Updated: Anu Kurup on S…" at bounding box center [324, 271] width 648 height 730
type input "P"
type input "D"
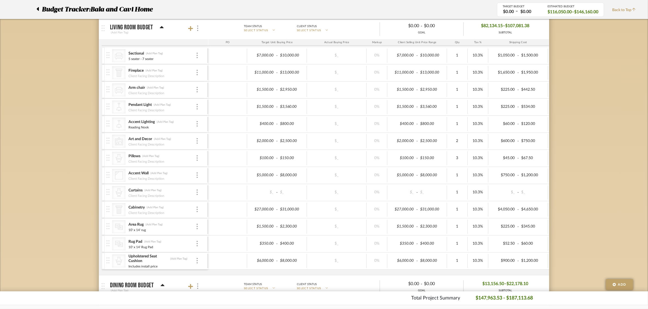
click at [67, 170] on div "Budget Tracker: Bala and Cavi Home Non-Transparent Last Updated: Anu Kurup on S…" at bounding box center [324, 271] width 648 height 730
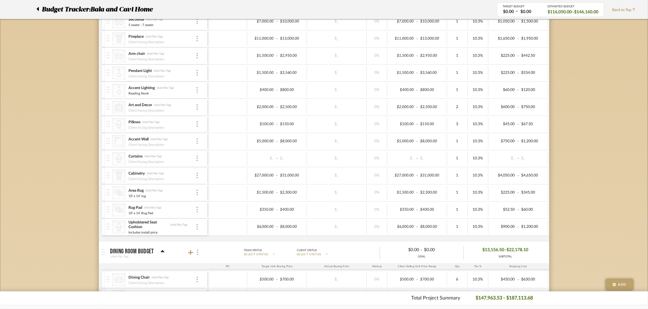
scroll to position [201, 0]
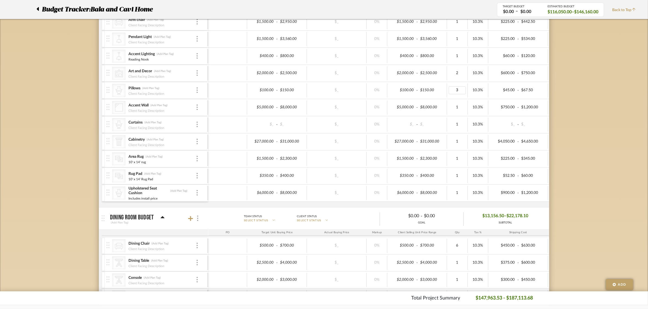
type input "5"
click at [577, 98] on div "Budget Tracker: Bala and Cavi Home Non-Transparent Last Updated: Anu Kurup on S…" at bounding box center [324, 203] width 648 height 730
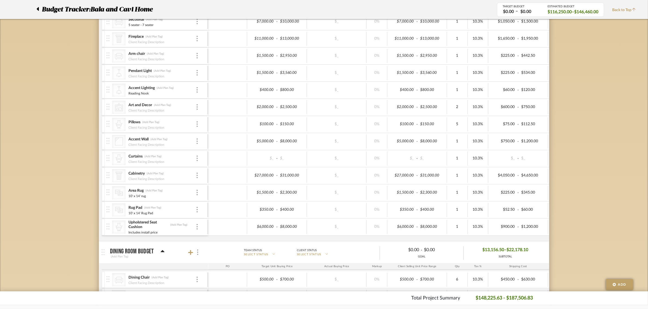
scroll to position [136, 0]
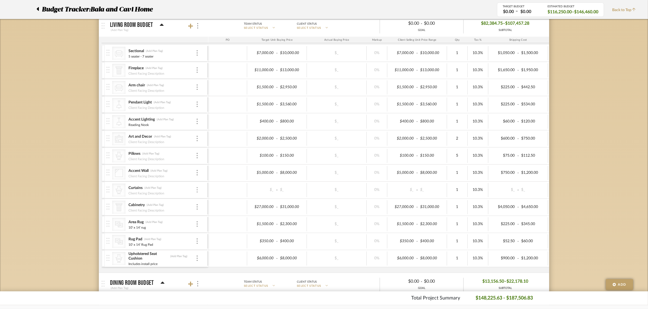
click at [198, 189] on img at bounding box center [197, 189] width 1 height 5
click at [602, 160] on div at bounding box center [324, 154] width 648 height 309
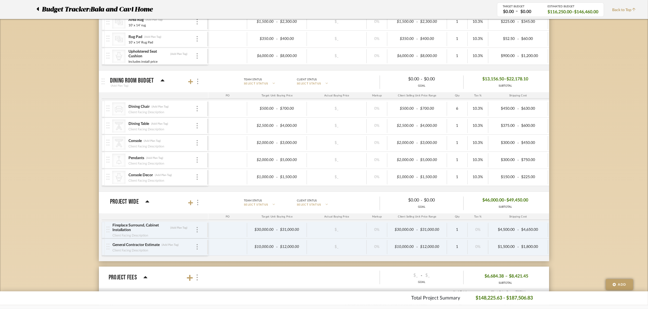
scroll to position [340, 0]
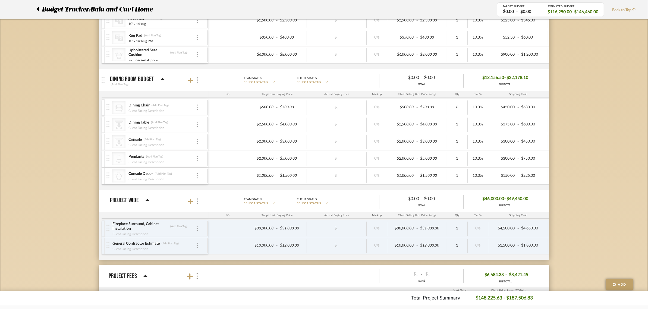
click at [596, 152] on div "Budget Tracker: Bala and Cavi Home Non-Transparent Last Updated: Anu Kurup on S…" at bounding box center [324, 64] width 648 height 730
click at [189, 79] on icon at bounding box center [190, 80] width 5 height 5
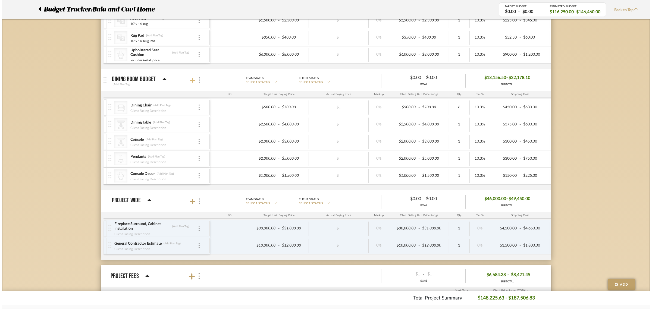
scroll to position [0, 0]
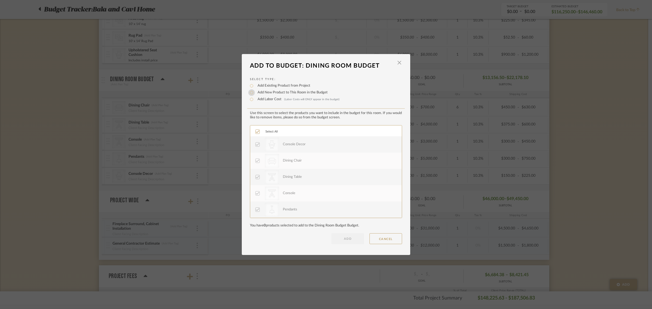
click at [249, 91] on input "Add New Product to This Room in the Budget" at bounding box center [251, 92] width 7 height 7
radio input "true"
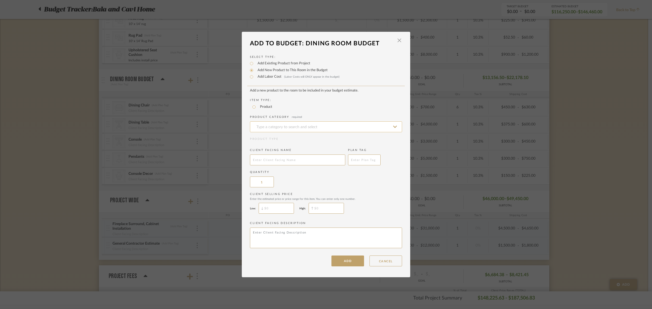
click at [263, 126] on input at bounding box center [326, 126] width 152 height 11
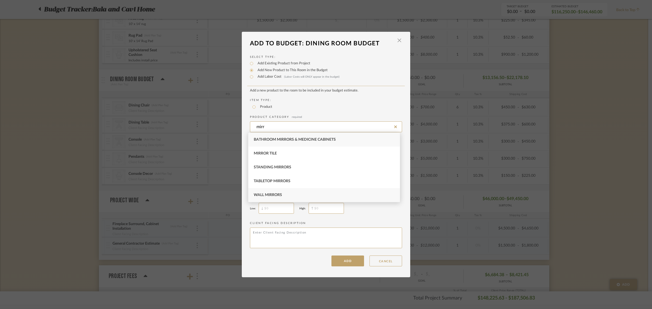
click at [271, 194] on span "Wall Mirrors" at bounding box center [268, 195] width 28 height 4
type input "Wall Mirrors"
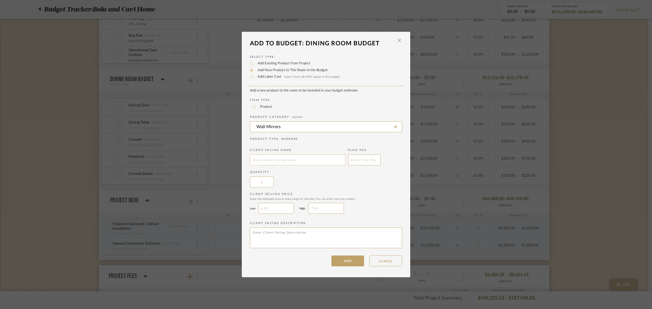
click at [271, 157] on input "text" at bounding box center [297, 160] width 95 height 11
type input "Mirror"
click at [279, 208] on input "$" at bounding box center [276, 208] width 35 height 11
drag, startPoint x: 281, startPoint y: 205, endPoint x: 246, endPoint y: 205, distance: 35.3
click at [246, 205] on div "Select Type: Add Existing Product from Project Add New Product to This Room in …" at bounding box center [326, 157] width 168 height 217
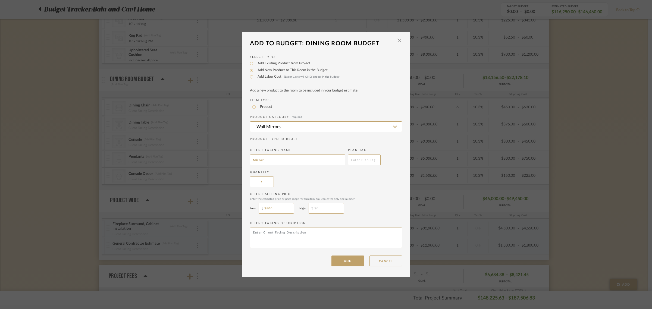
type input "$800"
click at [313, 205] on input "$" at bounding box center [326, 208] width 35 height 11
type input "$1,000"
click at [340, 264] on button "ADD" at bounding box center [348, 261] width 33 height 11
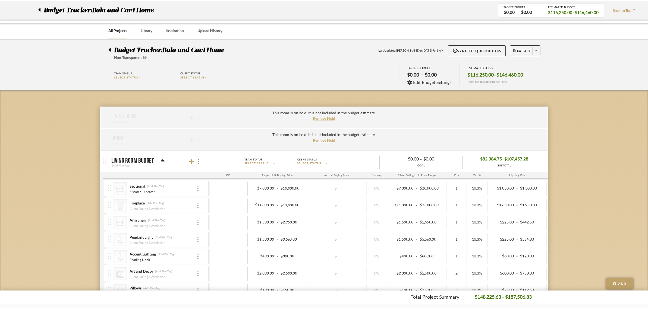
scroll to position [340, 0]
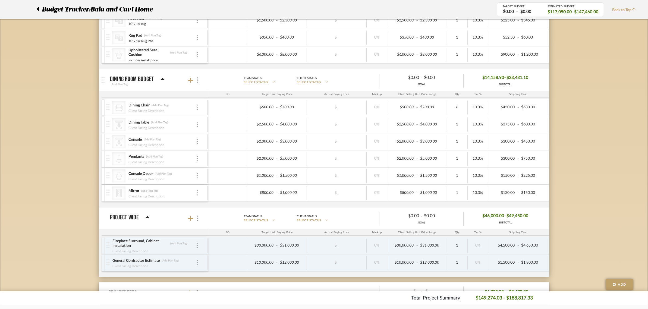
click at [641, 116] on div "Budget Tracker: Bala and Cavi Home Non-Transparent Last Updated: Anu Kurup on S…" at bounding box center [324, 73] width 648 height 748
click at [641, 71] on div "Budget Tracker: Bala and Cavi Home Non-Transparent Last Updated: Anu Kurup on S…" at bounding box center [324, 73] width 648 height 748
type input "2200"
click at [595, 124] on div "Budget Tracker: Bala and Cavi Home Non-Transparent Last Updated: Anu Kurup on S…" at bounding box center [324, 73] width 648 height 748
click at [191, 80] on icon at bounding box center [190, 80] width 5 height 5
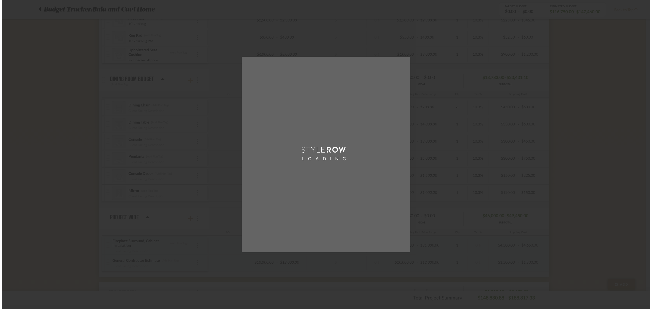
scroll to position [0, 0]
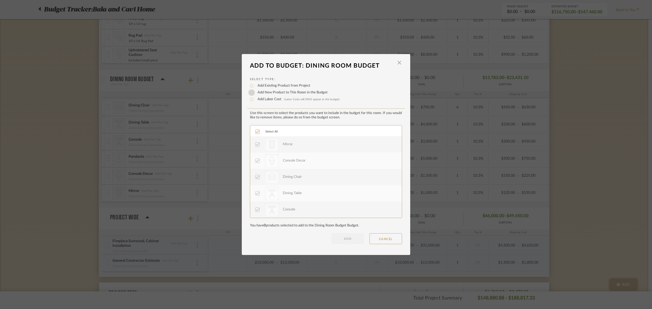
click at [250, 92] on input "Add New Product to This Room in the Budget" at bounding box center [251, 92] width 7 height 7
radio input "true"
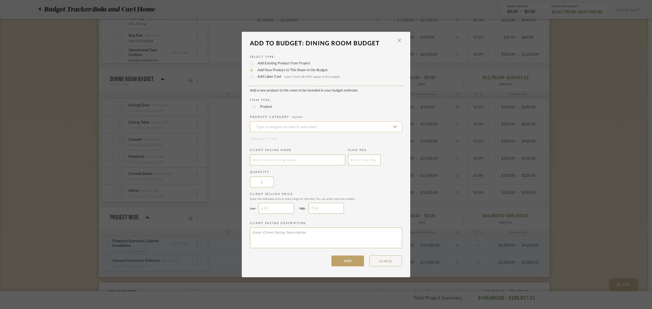
click at [273, 124] on input at bounding box center [326, 126] width 152 height 11
click at [274, 137] on div "Area Rugs" at bounding box center [324, 140] width 152 height 14
type input "Area Rugs"
click at [273, 158] on input "text" at bounding box center [297, 160] width 95 height 11
click at [272, 158] on input "text" at bounding box center [297, 160] width 95 height 11
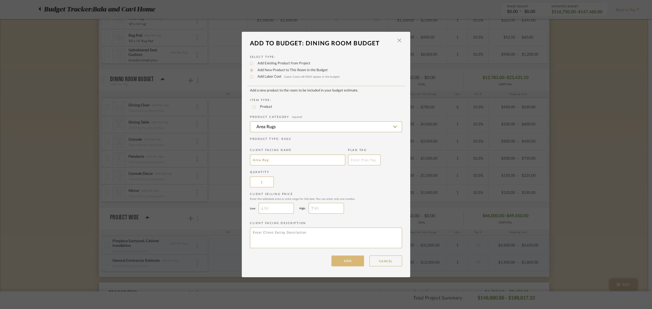
type input "Area Rug"
click at [354, 261] on button "ADD" at bounding box center [348, 261] width 33 height 11
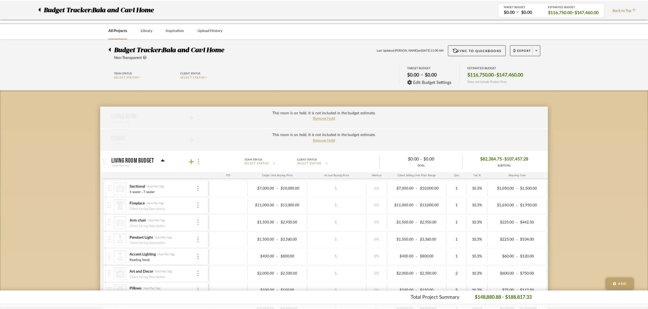
scroll to position [340, 0]
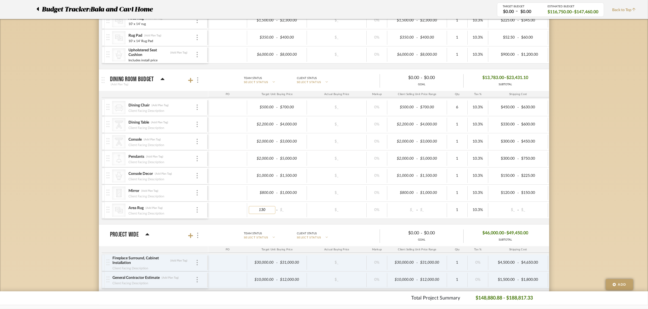
type input "1300"
type input "1500"
click at [593, 212] on div "Budget Tracker: Bala and Cavi Home Non-Transparent Last Updated: Anu Kurup on S…" at bounding box center [324, 81] width 648 height 765
type input "8' x 10' rug"
click at [181, 211] on div "Area Rug (Add Plan Tag)" at bounding box center [162, 208] width 68 height 5
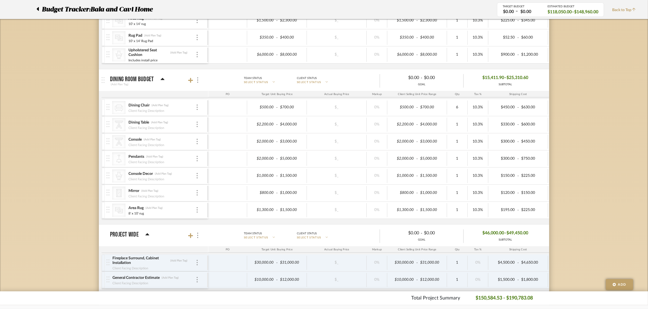
click at [600, 184] on div "Budget Tracker: Bala and Cavi Home Non-Transparent Last Updated: Anu Kurup on S…" at bounding box center [324, 81] width 648 height 765
click at [615, 150] on div "Budget Tracker: Bala and Cavi Home Non-Transparent Last Updated: Anu Kurup on S…" at bounding box center [324, 81] width 648 height 765
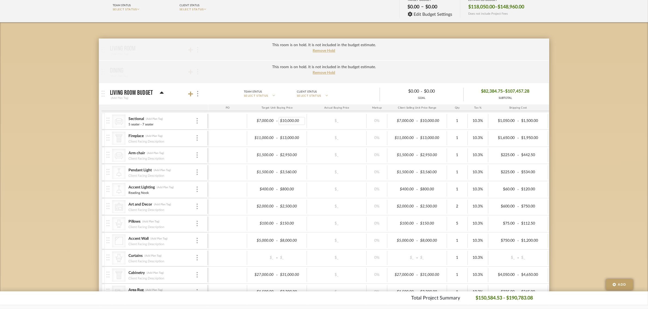
scroll to position [102, 0]
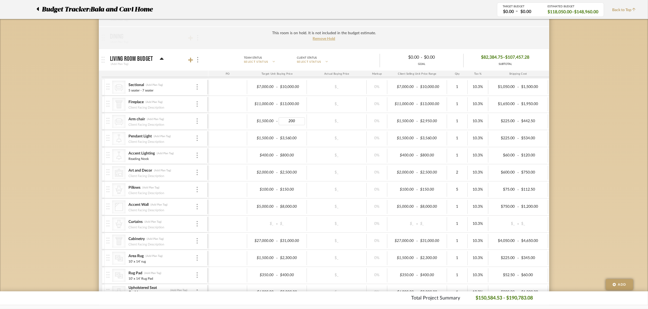
type input "2000"
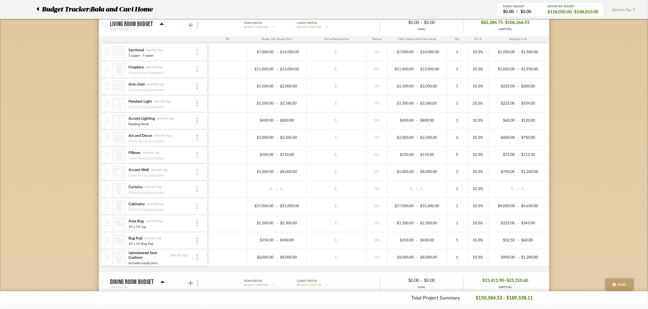
scroll to position [170, 0]
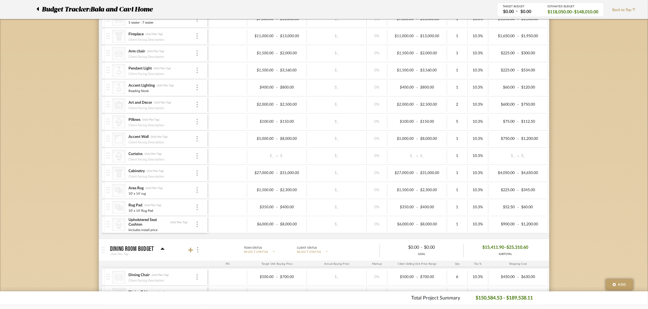
click at [41, 123] on div "Budget Tracker: Bala and Cavi Home Non-Transparent Last Updated: Anu Kurup on S…" at bounding box center [324, 251] width 648 height 765
click at [198, 156] on img at bounding box center [197, 155] width 1 height 5
click at [215, 199] on span "Remove Item" at bounding box center [224, 197] width 34 height 5
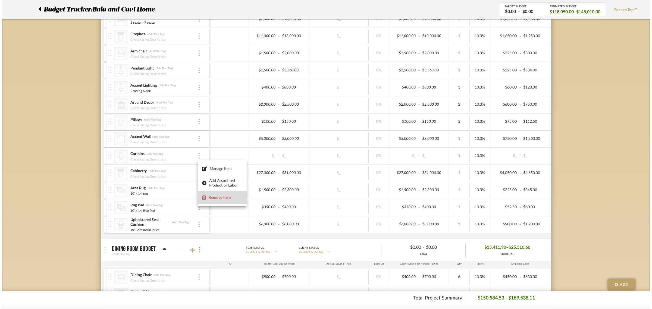
scroll to position [0, 0]
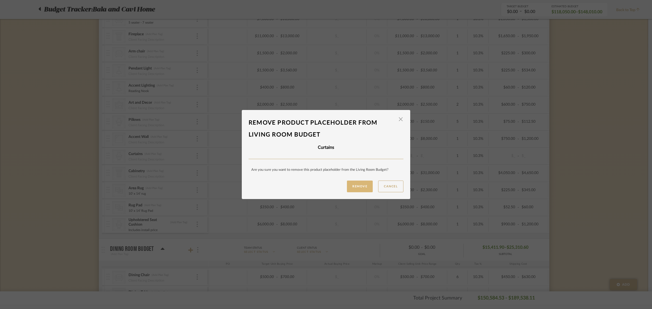
click at [362, 182] on button "Remove" at bounding box center [360, 187] width 26 height 12
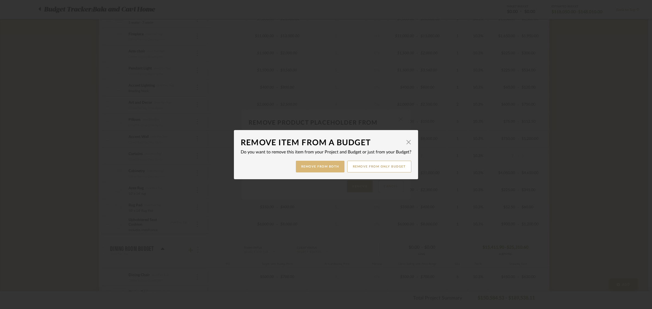
click at [327, 165] on button "Remove from Both" at bounding box center [320, 167] width 49 height 12
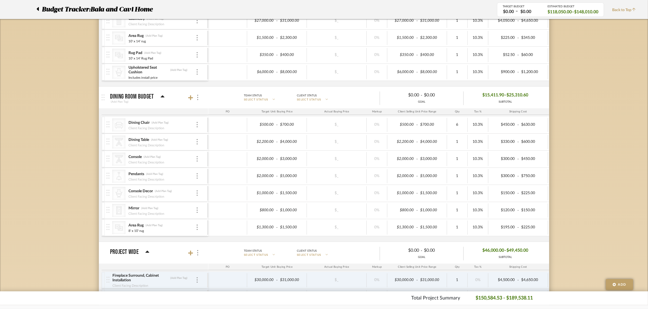
scroll to position [306, 0]
click at [143, 175] on input "Pendants" at bounding box center [147, 173] width 39 height 5
type input "Pendant"
click at [54, 173] on div "Budget Tracker: Bala and Cavi Home Non-Transparent Last Updated: Anu Kurup on S…" at bounding box center [324, 107] width 648 height 748
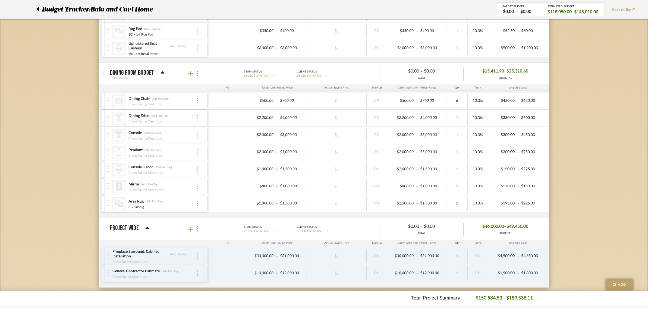
scroll to position [340, 0]
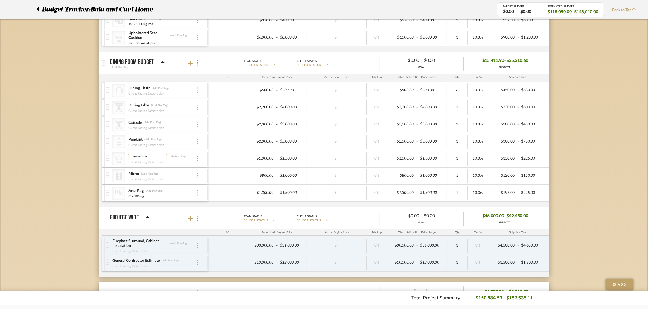
click at [140, 158] on input "Console Decor" at bounding box center [147, 156] width 39 height 5
click at [197, 160] on img at bounding box center [197, 158] width 1 height 5
click at [204, 196] on button "Remove Item" at bounding box center [220, 201] width 49 height 13
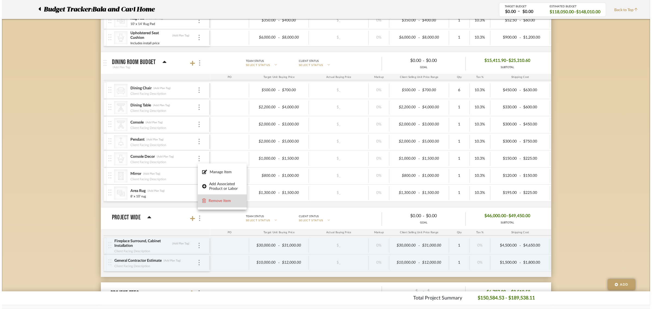
scroll to position [0, 0]
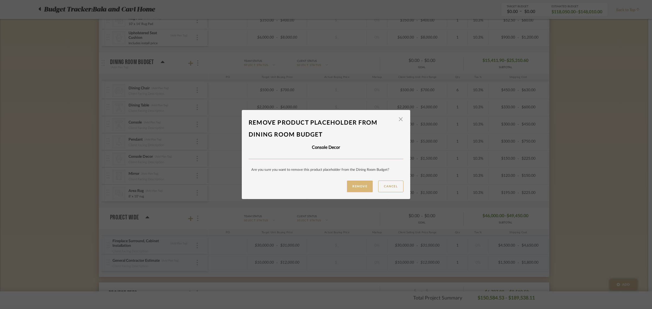
click at [359, 185] on button "Remove" at bounding box center [360, 187] width 26 height 12
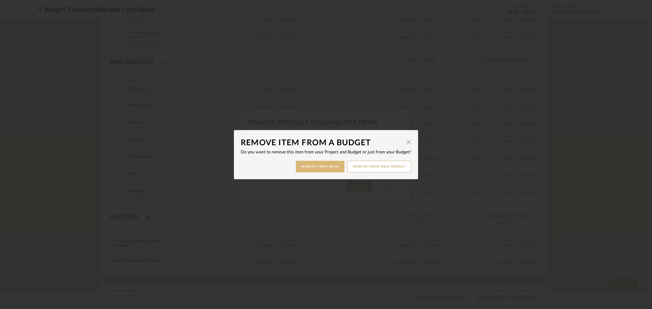
click at [323, 166] on button "Remove from Both" at bounding box center [320, 167] width 49 height 12
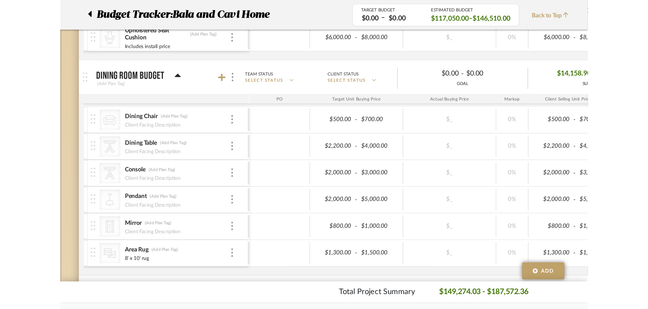
scroll to position [326, 0]
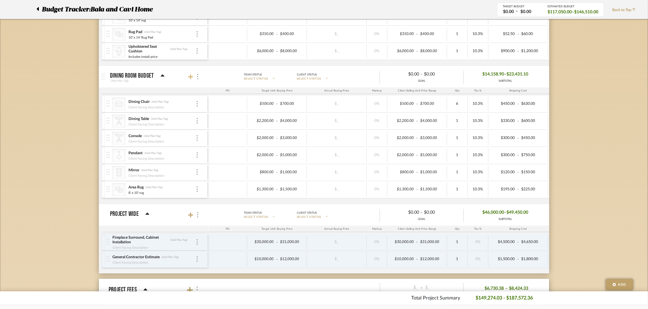
click at [189, 77] on icon at bounding box center [190, 76] width 5 height 5
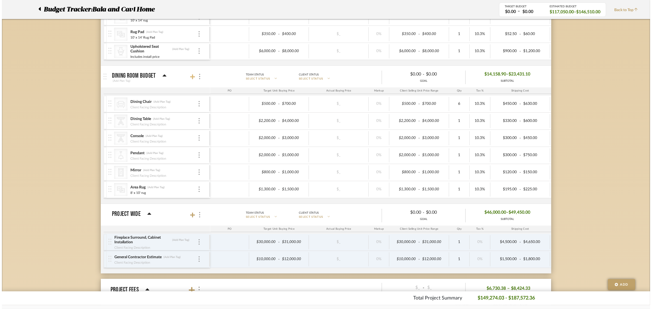
scroll to position [0, 0]
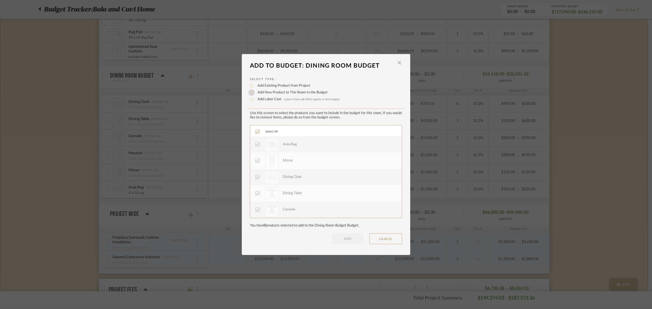
click at [251, 92] on input "Add New Product to This Room in the Budget" at bounding box center [251, 92] width 7 height 7
radio input "true"
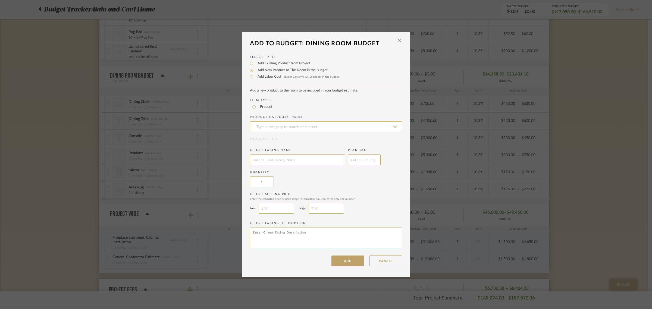
click at [277, 127] on input at bounding box center [326, 126] width 152 height 11
click at [274, 138] on span "Table Lamps" at bounding box center [266, 140] width 25 height 4
type input "Table Lamps"
click at [259, 159] on input "text" at bounding box center [297, 160] width 95 height 11
type input "Table Lamp"
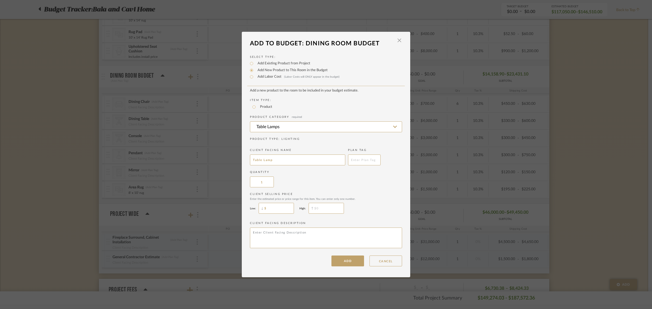
click at [263, 211] on input "$" at bounding box center [276, 208] width 35 height 11
type input "$800"
click at [318, 211] on input "$" at bounding box center [326, 208] width 35 height 11
type input "$850"
click at [355, 263] on button "ADD" at bounding box center [348, 261] width 33 height 11
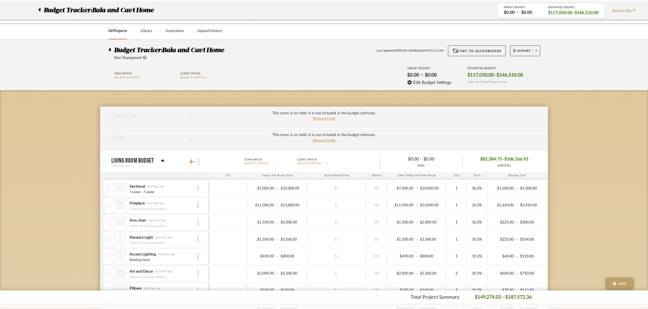
scroll to position [326, 0]
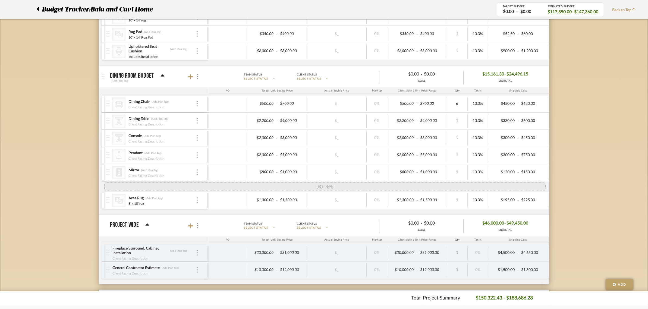
drag, startPoint x: 108, startPoint y: 209, endPoint x: 110, endPoint y: 186, distance: 23.2
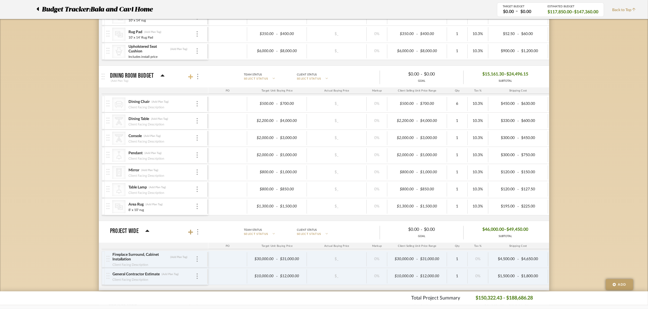
click at [191, 77] on icon at bounding box center [190, 76] width 5 height 5
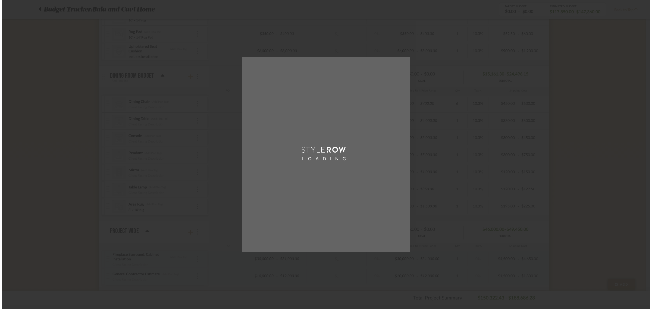
scroll to position [0, 0]
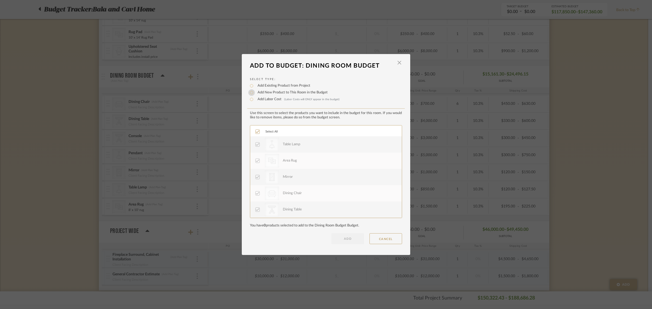
click at [251, 92] on input "Add New Product to This Room in the Budget" at bounding box center [251, 92] width 7 height 7
radio input "true"
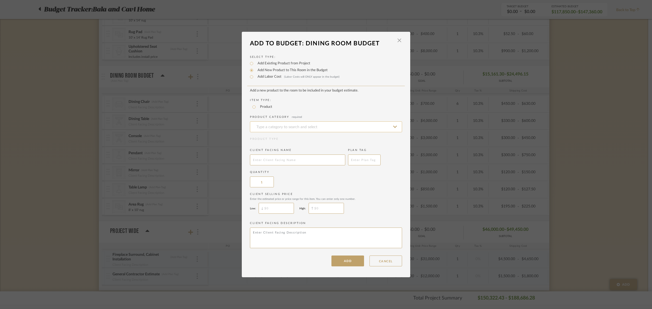
click at [262, 128] on input at bounding box center [326, 126] width 152 height 11
type input "D"
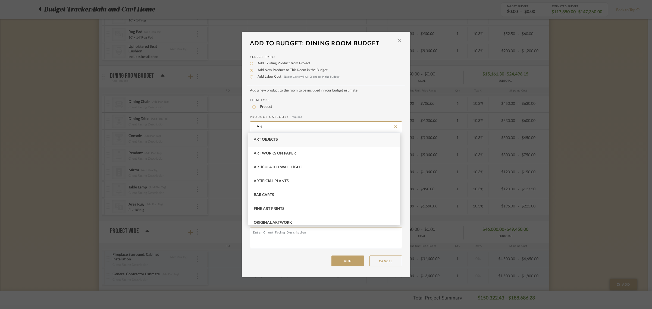
click at [272, 135] on div "Art Objects" at bounding box center [324, 140] width 152 height 14
type input "Art Objects"
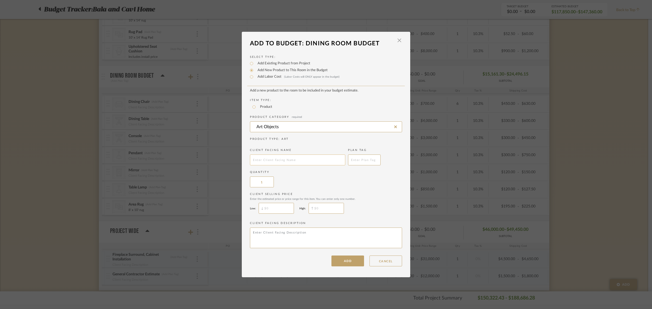
click at [262, 159] on input "text" at bounding box center [297, 160] width 95 height 11
type input "Art and Decor"
click at [281, 207] on input "$" at bounding box center [276, 208] width 35 height 11
click at [365, 209] on div "Client Selling Price Enter the estimated price or price range for this item. Yo…" at bounding box center [326, 204] width 152 height 24
click at [284, 208] on input "$1,000" at bounding box center [276, 208] width 35 height 11
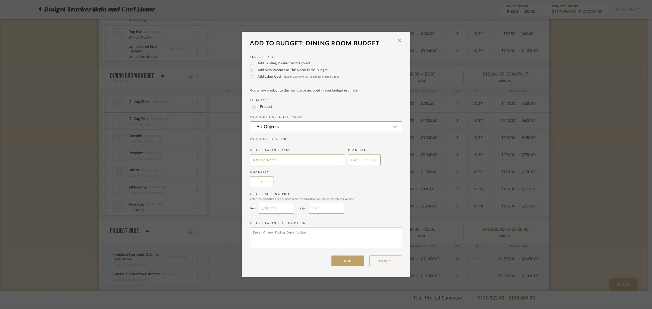
click at [284, 208] on input "$1,000" at bounding box center [276, 208] width 35 height 11
type input "$500"
click at [374, 211] on div "Client Selling Price Enter the estimated price or price range for this item. Yo…" at bounding box center [326, 204] width 152 height 24
click at [332, 205] on input "$" at bounding box center [326, 208] width 35 height 11
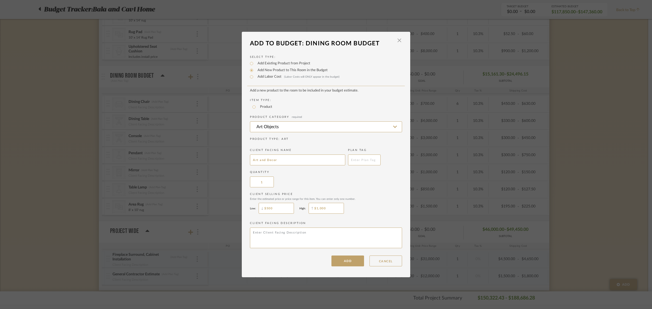
type input "$1,000"
click at [379, 208] on div "Client Selling Price Enter the estimated price or price range for this item. Yo…" at bounding box center [326, 204] width 152 height 24
click at [348, 261] on button "ADD" at bounding box center [348, 261] width 33 height 11
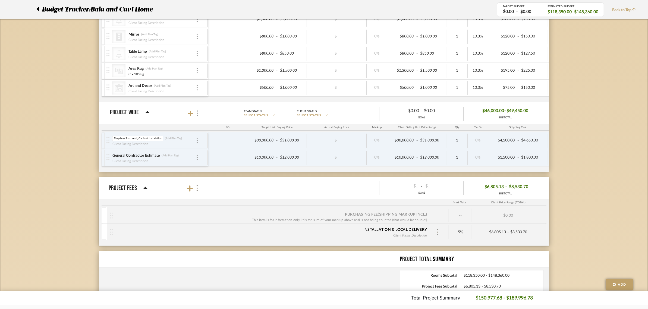
type input "Backlit Stone, 3 sided Fireplace"
type input "0"
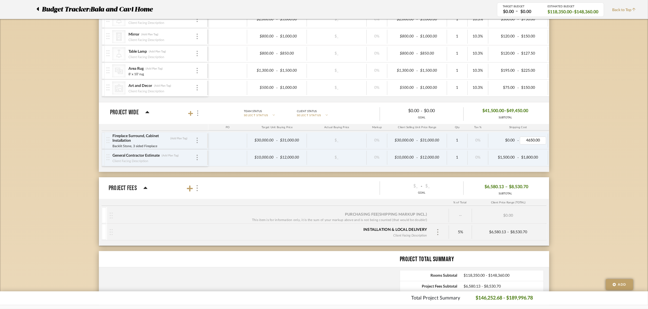
type input "0"
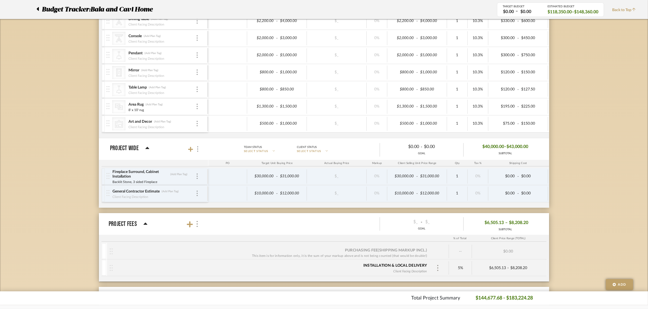
scroll to position [428, 0]
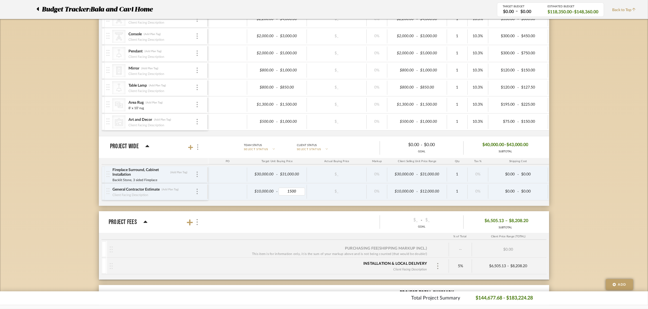
type input "15000"
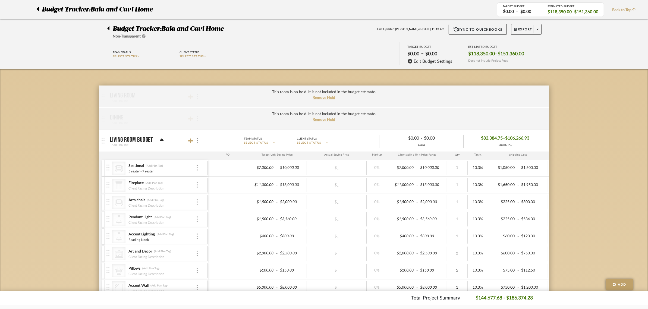
scroll to position [20, 0]
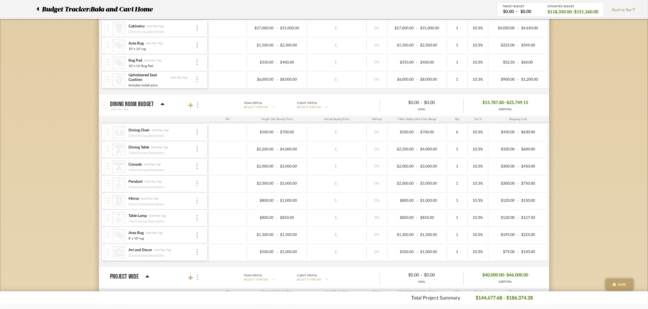
scroll to position [326, 0]
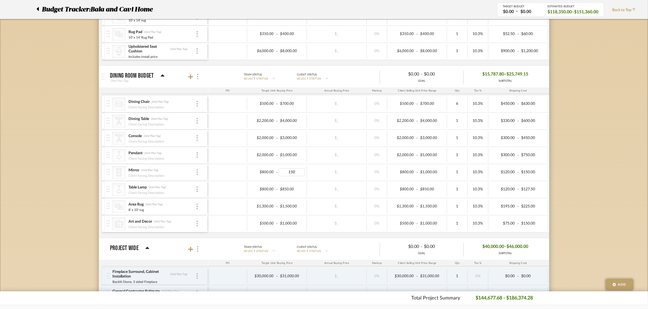
type input "1500"
click at [590, 160] on div "Budget Tracker: Bala and Cavi Home Non-Transparent Last Updated: Anu Kurup on S…" at bounding box center [324, 95] width 648 height 765
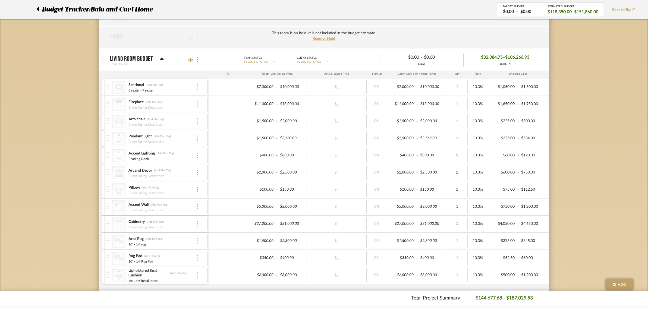
scroll to position [0, 0]
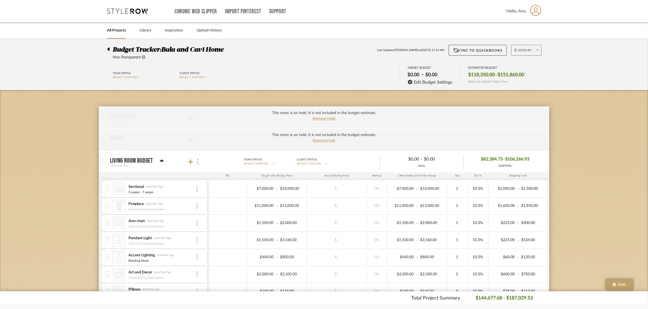
click at [523, 51] on span "Export" at bounding box center [524, 52] width 18 height 8
click at [523, 64] on span "Export PDF" at bounding box center [536, 65] width 41 height 5
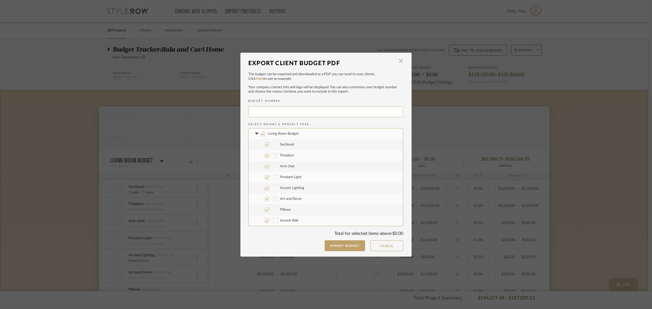
type input "BALAAN-001"
click at [344, 249] on button "Export Budget" at bounding box center [345, 245] width 41 height 11
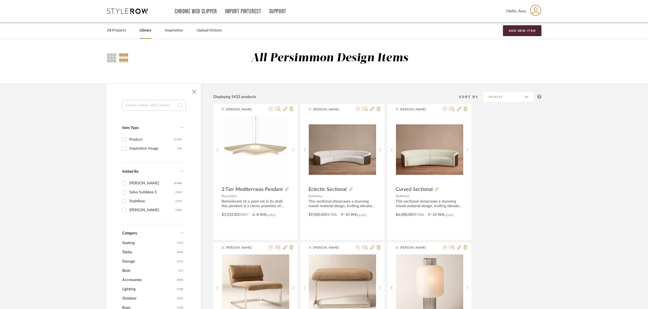
click at [143, 109] on input at bounding box center [154, 105] width 64 height 11
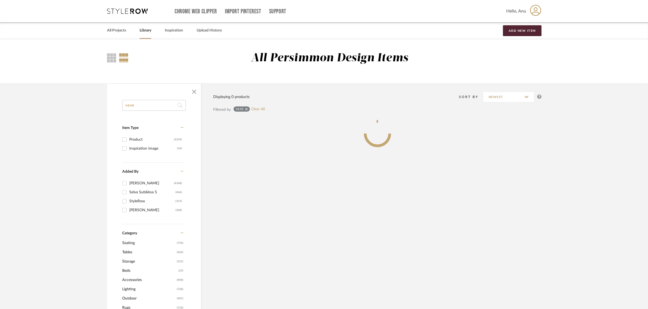
type input "vase"
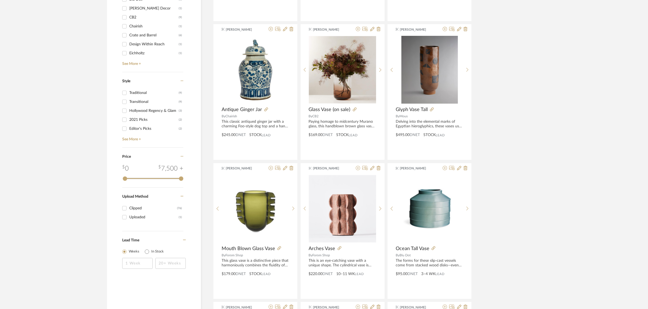
scroll to position [272, 0]
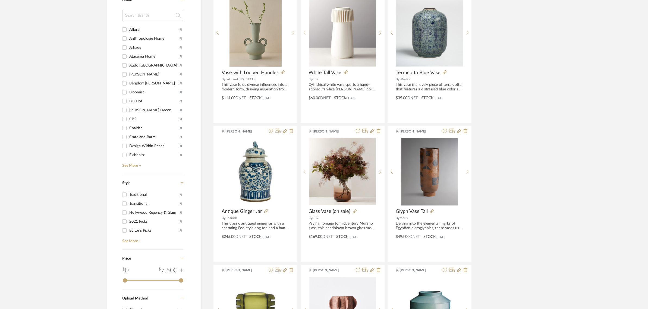
click at [133, 101] on div "Blu Dot" at bounding box center [153, 101] width 49 height 9
click at [129, 101] on input "Blu Dot (6)" at bounding box center [124, 101] width 9 height 9
checkbox input "true"
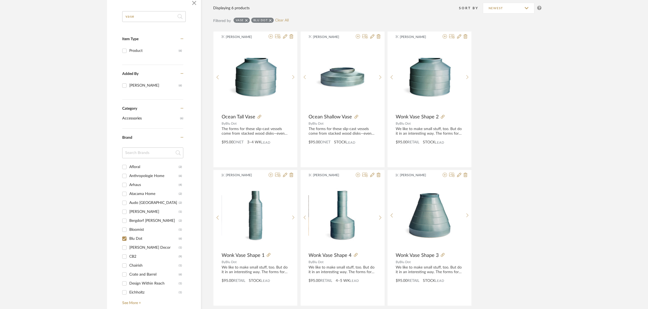
scroll to position [124, 0]
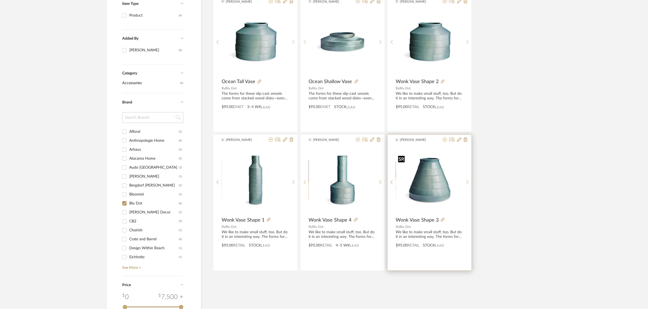
click at [429, 175] on img "0" at bounding box center [429, 180] width 67 height 54
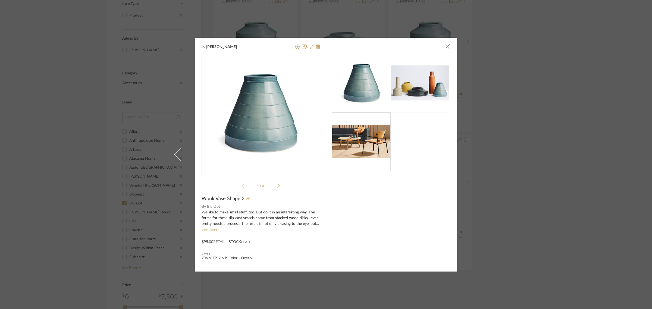
click at [246, 198] on icon at bounding box center [248, 199] width 4 height 4
click at [246, 197] on icon at bounding box center [248, 199] width 4 height 4
click at [446, 47] on span "button" at bounding box center [447, 46] width 11 height 11
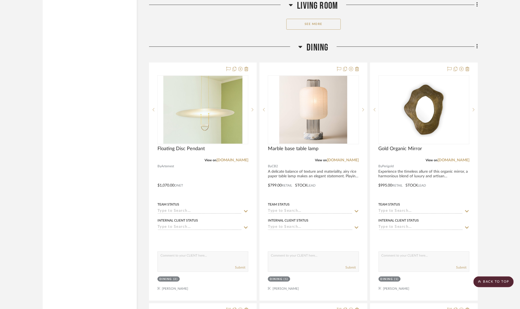
scroll to position [849, 0]
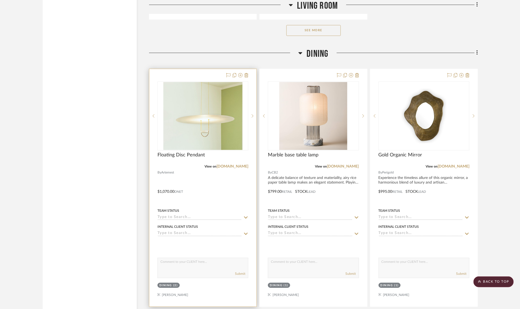
click at [198, 75] on div at bounding box center [202, 188] width 107 height 238
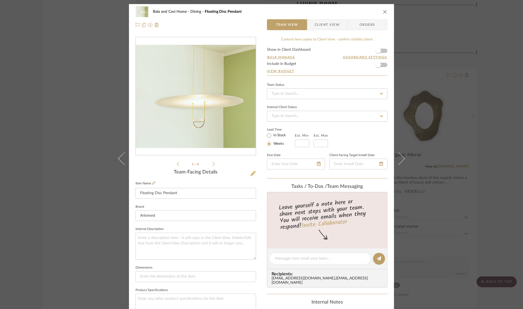
click at [251, 173] on icon at bounding box center [253, 173] width 5 height 5
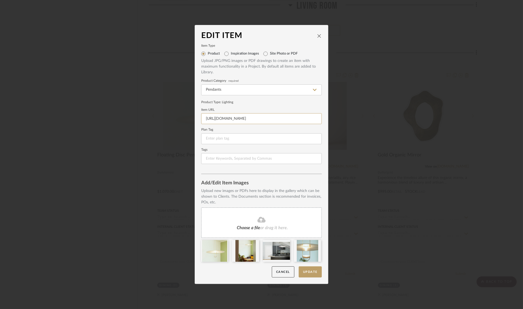
drag, startPoint x: 265, startPoint y: 118, endPoint x: 190, endPoint y: 116, distance: 75.3
click at [190, 116] on div "Edit Item Item Type Product Inspiration Images Site Photo or PDF Upload JPG/PNG…" at bounding box center [261, 154] width 523 height 309
paste input "[DOMAIN_NAME][URL]"
type input "[URL][DOMAIN_NAME]"
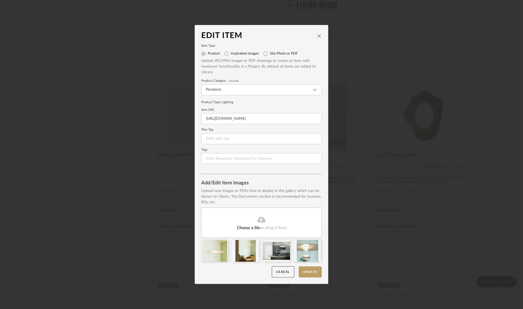
scroll to position [0, 0]
click at [271, 104] on div "Product Type : Lighting" at bounding box center [261, 102] width 121 height 5
click at [310, 271] on button "Update" at bounding box center [310, 272] width 23 height 11
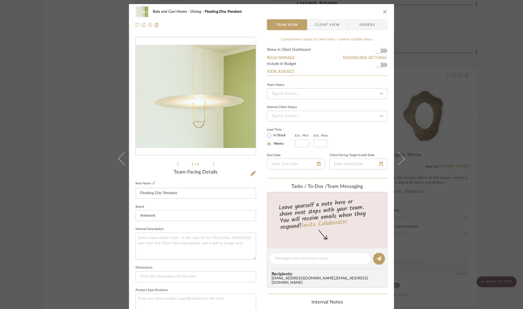
click at [488, 85] on div "Bala and Cavi Home Dining Floating Disc Pendant Team View Client View Orders 1 …" at bounding box center [261, 154] width 523 height 309
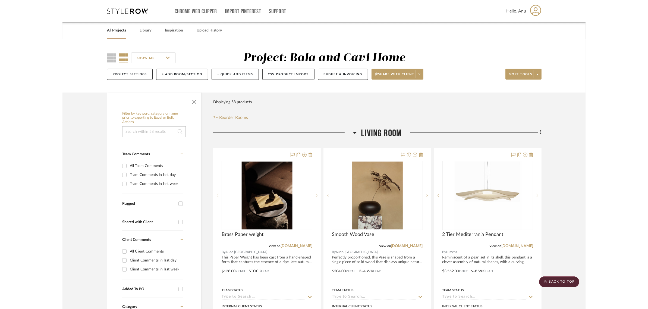
scroll to position [849, 0]
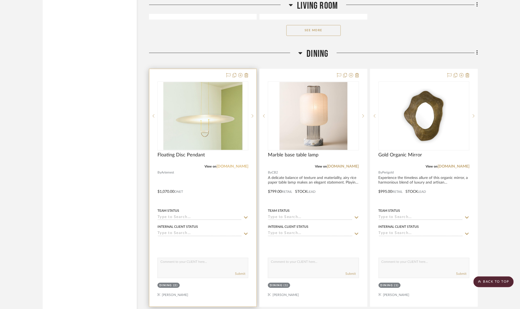
click at [238, 166] on link "[DOMAIN_NAME]" at bounding box center [232, 167] width 32 height 4
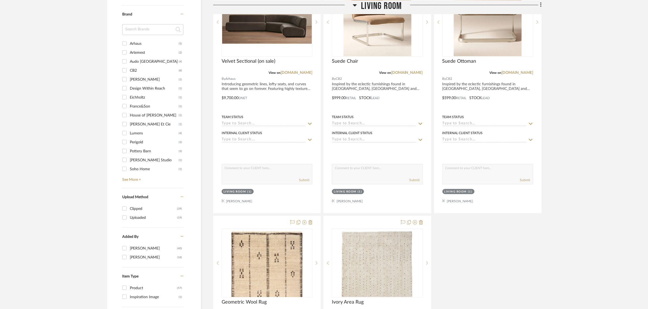
scroll to position [577, 0]
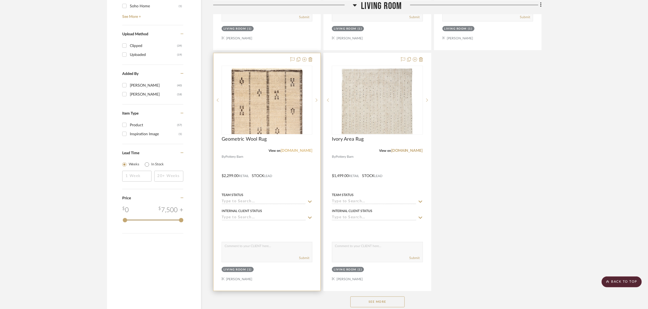
click at [292, 150] on link "[DOMAIN_NAME]" at bounding box center [297, 151] width 32 height 4
click at [311, 58] on icon at bounding box center [311, 59] width 4 height 4
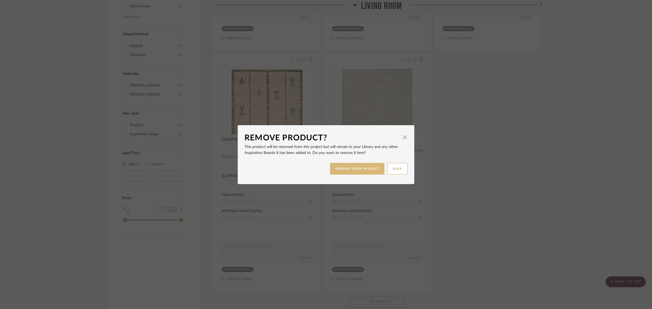
click at [370, 167] on button "REMOVE FROM PROJECT" at bounding box center [357, 169] width 55 height 12
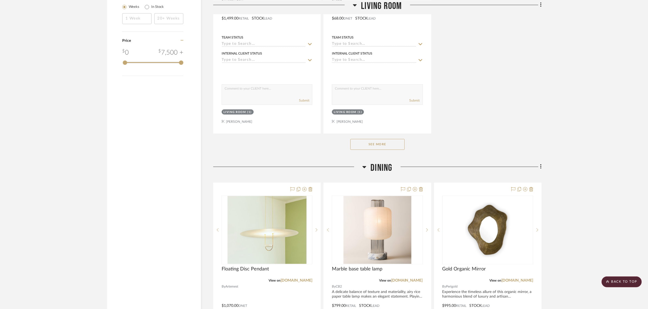
scroll to position [747, 0]
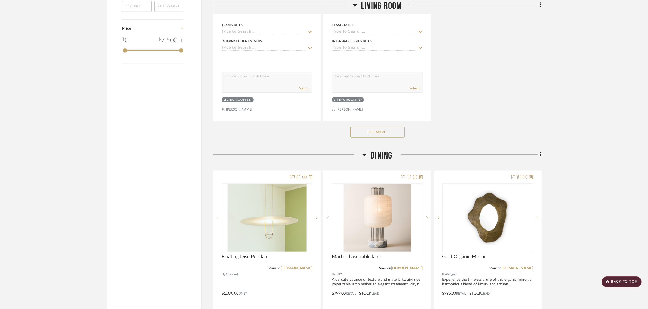
click at [377, 133] on button "See More" at bounding box center [378, 132] width 54 height 11
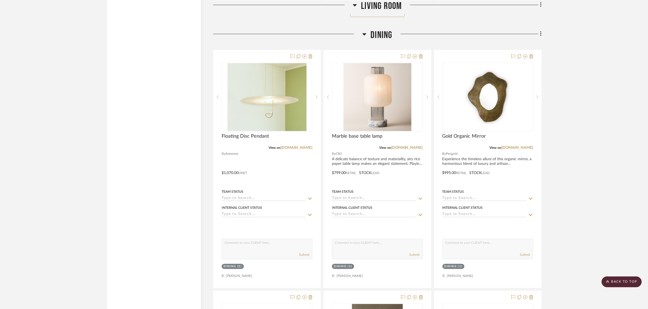
scroll to position [1121, 0]
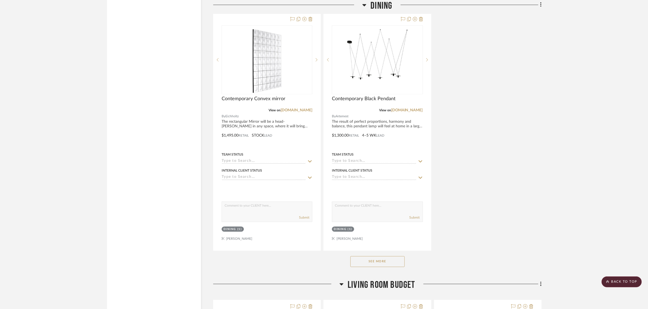
scroll to position [1630, 0]
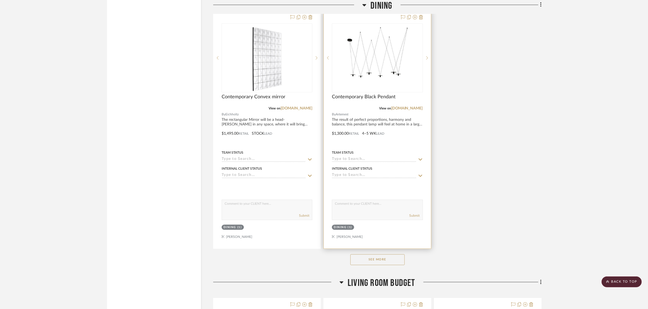
click at [342, 228] on div "Dining" at bounding box center [340, 228] width 12 height 4
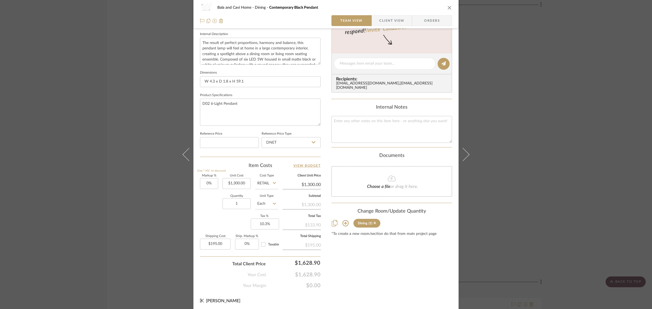
scroll to position [196, 0]
click at [342, 219] on icon at bounding box center [345, 222] width 7 height 7
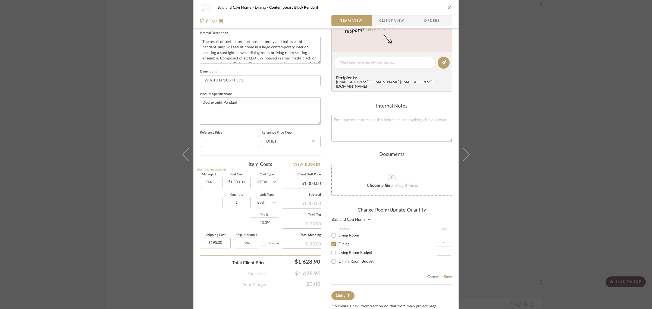
click at [332, 240] on input "Dining" at bounding box center [333, 244] width 9 height 9
checkbox input "false"
click at [446, 275] on button "Save" at bounding box center [448, 277] width 8 height 4
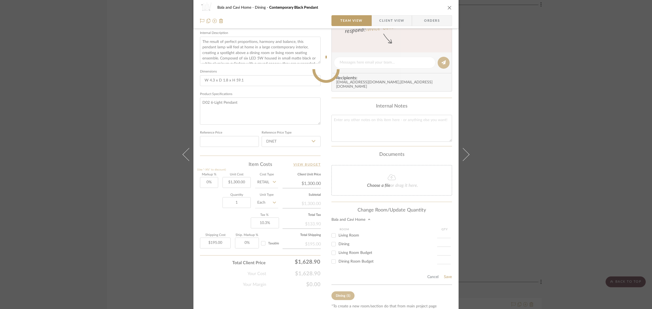
scroll to position [64, 0]
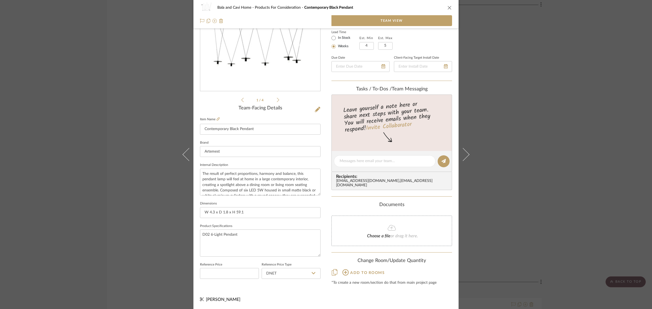
click at [523, 67] on div "Bala and Cavi Home Products For Consideration Contemporary Black Pendant Team V…" at bounding box center [326, 154] width 652 height 309
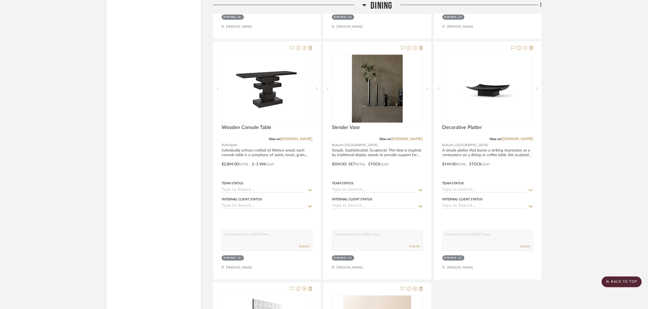
scroll to position [1325, 0]
